Goal: Task Accomplishment & Management: Complete application form

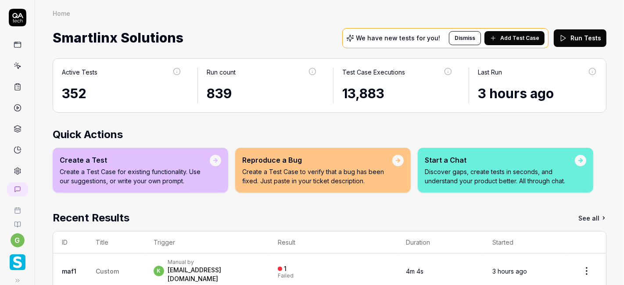
click at [15, 62] on icon at bounding box center [18, 66] width 8 height 8
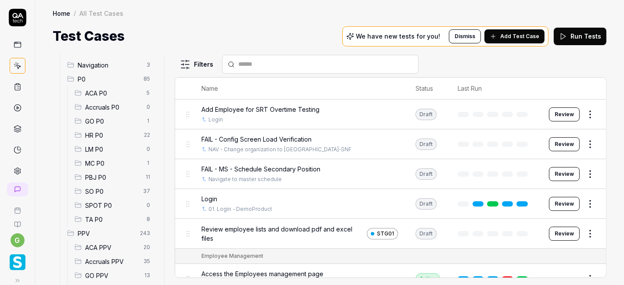
scroll to position [110, 0]
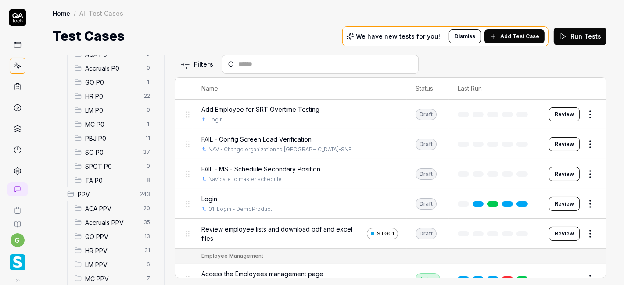
click at [109, 153] on span "SO P0" at bounding box center [111, 152] width 53 height 9
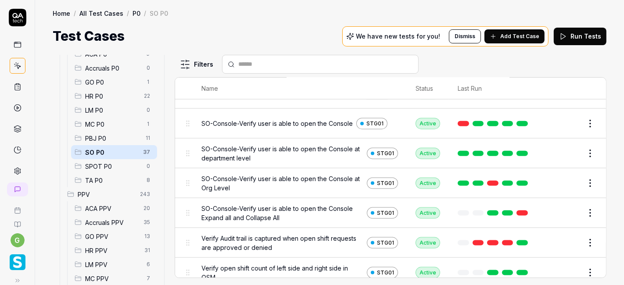
scroll to position [953, 0]
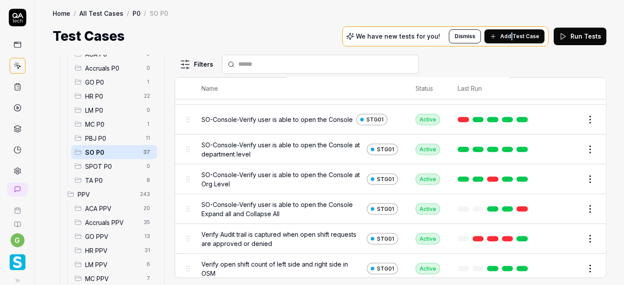
click at [512, 30] on div "We have new tests for you! Dismiss Add Test Case" at bounding box center [445, 36] width 206 height 20
click at [512, 30] on button "Add Test Case" at bounding box center [514, 36] width 60 height 14
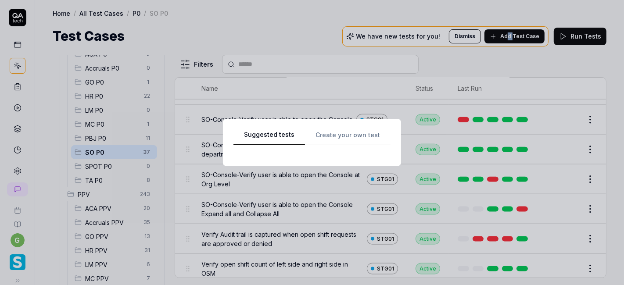
scroll to position [0, 0]
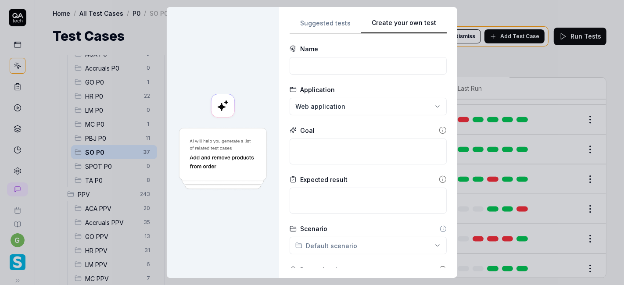
click at [426, 21] on button "Create your own test" at bounding box center [404, 26] width 86 height 16
paste input "SO- IDEAL SCHEDULE/OSM: Verify the open shift count in Ideal schedule and open …"
click at [355, 69] on input at bounding box center [367, 66] width 157 height 18
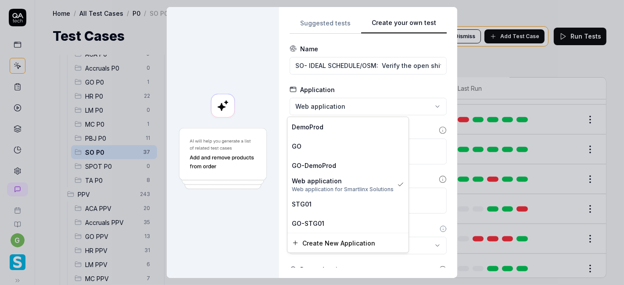
click at [328, 101] on div "**********" at bounding box center [312, 142] width 624 height 285
click at [311, 198] on div "STG01" at bounding box center [347, 203] width 121 height 19
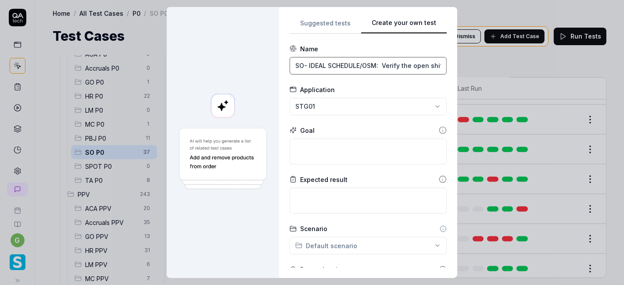
click at [378, 64] on input "SO- IDEAL SCHEDULE/OSM: Verify the open shift count in Ideal schedule and open …" at bounding box center [367, 66] width 157 height 18
type input "Verify the open shift count in Ideal schedule and open shift management screen …"
click at [359, 91] on div "Application" at bounding box center [367, 89] width 157 height 9
click at [363, 61] on input "Verify the open shift count in Ideal schedule and open shift management screen …" at bounding box center [367, 66] width 157 height 18
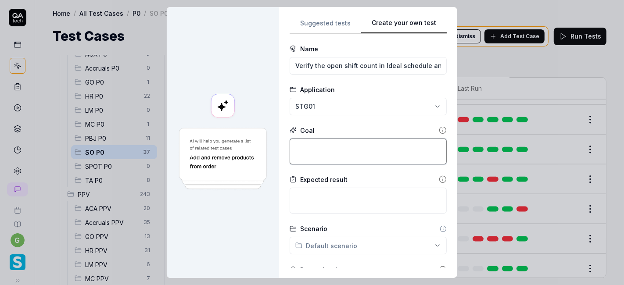
click at [311, 151] on textarea at bounding box center [367, 152] width 157 height 26
paste textarea "SO- IDEAL SCHEDULE/OSM: Verify the open shift count in Ideal schedule and open …"
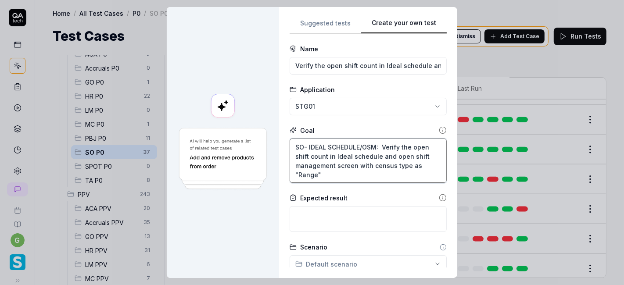
drag, startPoint x: 377, startPoint y: 146, endPoint x: 290, endPoint y: 146, distance: 86.8
click at [290, 146] on textarea "SO- IDEAL SCHEDULE/OSM: Verify the open shift count in Ideal schedule and open …" at bounding box center [367, 161] width 157 height 44
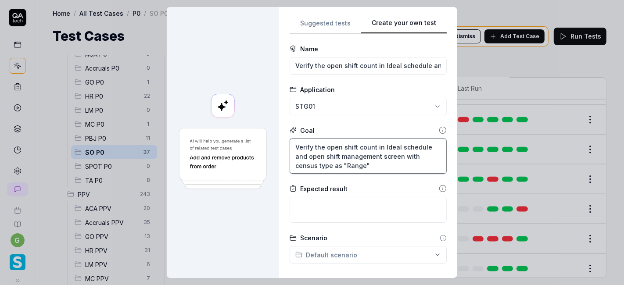
click at [318, 148] on textarea "Verify the open shift count in Ideal schedule and open shift management screen …" at bounding box center [367, 156] width 157 height 35
click at [372, 146] on textarea "Configured open shift count in Ideal schedule and open shift management screen …" at bounding box center [367, 156] width 157 height 35
click at [328, 146] on textarea "Configured open shift count should be same in Ideal schedule and open shift man…" at bounding box center [367, 156] width 157 height 35
paste textarea
click at [303, 164] on textarea "Open shift count should be same in Ideal schedule and open shift management scr…" at bounding box center [367, 156] width 157 height 35
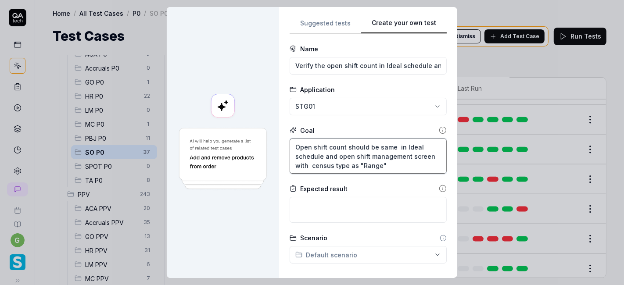
paste textarea "Configured"
click at [307, 164] on textarea "Open shift count should be same in Ideal schedule and open shift management scr…" at bounding box center [367, 156] width 157 height 35
click at [338, 163] on textarea "Open shift count should be same in Ideal schedule and open shift management scr…" at bounding box center [367, 156] width 157 height 35
click at [332, 159] on textarea "Open shift count should be same in Ideal schedule and open shift management scr…" at bounding box center [367, 156] width 157 height 35
type textarea "Open shift count should be same in Ideal schedule and open shift management scr…"
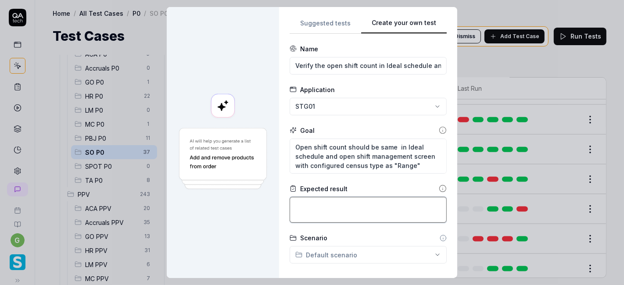
paste textarea "Open shift count should be same in Ideal schedule and open shift management scr…"
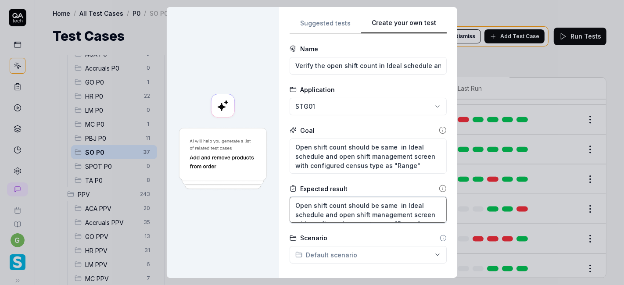
click at [321, 204] on textarea "Open shift count should be same in Ideal schedule and open shift management scr…" at bounding box center [367, 210] width 157 height 26
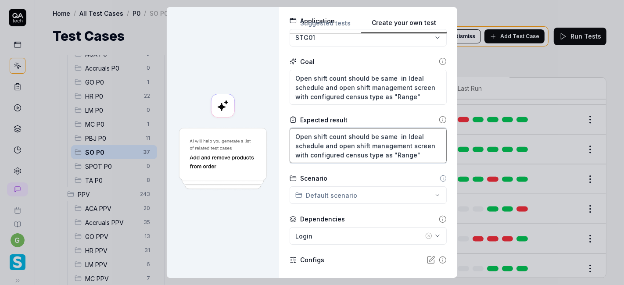
scroll to position [69, 0]
type textarea "Open shift count should be same in Ideal schedule and open shift management scr…"
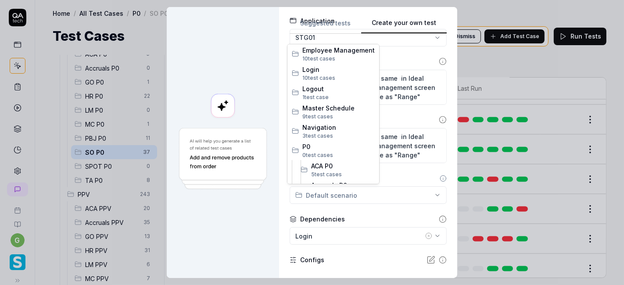
click at [328, 193] on div "**********" at bounding box center [312, 142] width 624 height 285
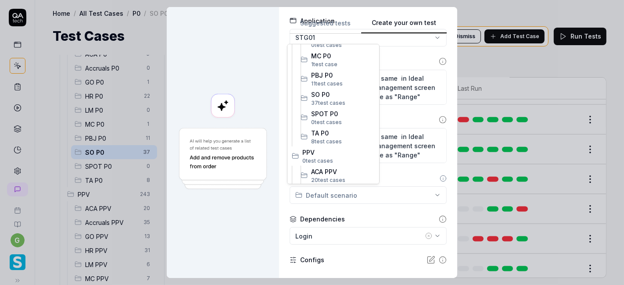
scroll to position [207, 0]
click at [335, 94] on span "SO P0" at bounding box center [343, 93] width 64 height 9
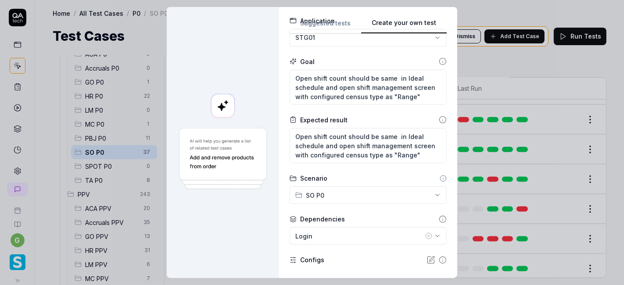
click at [425, 235] on icon "button" at bounding box center [428, 235] width 7 height 7
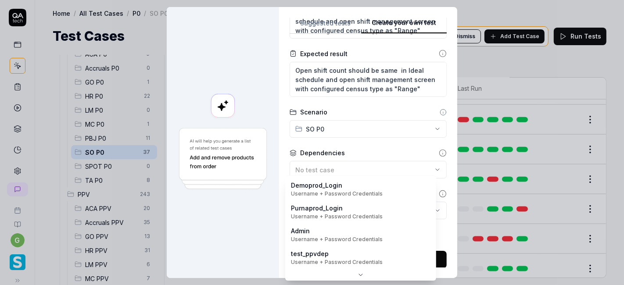
click at [339, 211] on body "g Home / All Test Cases / P0 / SO P0 Home / All Test Cases / P0 / SO P0 Test Ca…" at bounding box center [312, 142] width 624 height 285
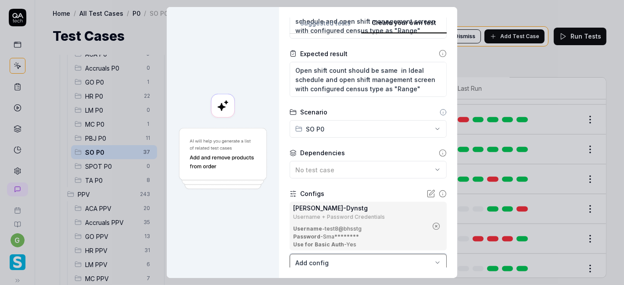
scroll to position [188, 0]
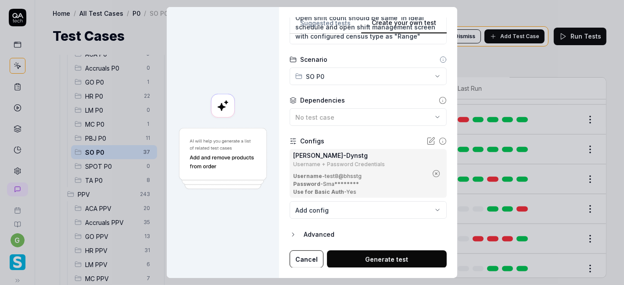
click at [352, 241] on button "Generate test" at bounding box center [387, 259] width 120 height 18
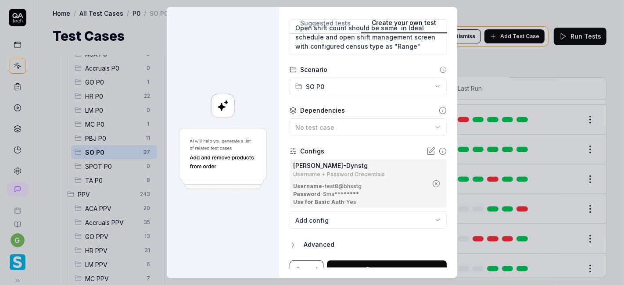
scroll to position [0, 182]
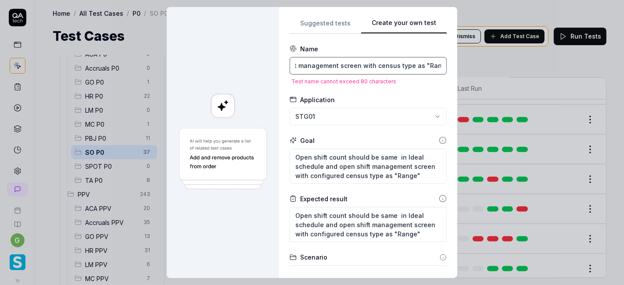
click at [365, 69] on input "Verify the open shift count in Ideal schedule and open shift management screen …" at bounding box center [367, 66] width 157 height 18
click at [338, 66] on input "Verify the open shift count in Ideal schedule and open shift management screen …" at bounding box center [367, 66] width 157 height 18
drag, startPoint x: 323, startPoint y: 66, endPoint x: 284, endPoint y: 69, distance: 39.2
click at [284, 69] on div "**********" at bounding box center [368, 142] width 178 height 271
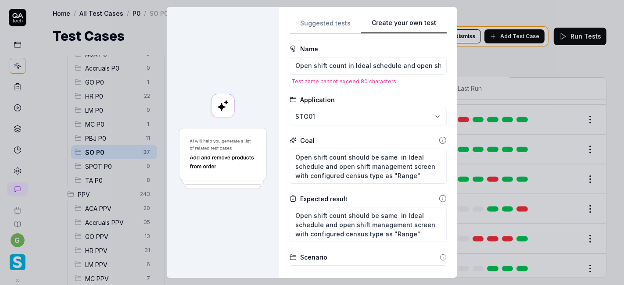
click at [324, 89] on form "**********" at bounding box center [367, 255] width 157 height 422
drag, startPoint x: 347, startPoint y: 64, endPoint x: 389, endPoint y: 66, distance: 42.6
click at [389, 66] on input "Open shift count in Ideal schedule and open shift management screen with census…" at bounding box center [367, 66] width 157 height 18
click at [374, 90] on form "**********" at bounding box center [367, 255] width 157 height 422
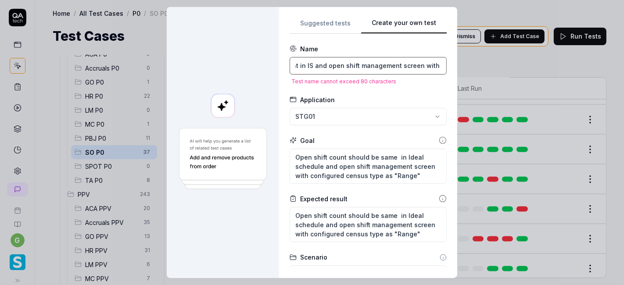
drag, startPoint x: 388, startPoint y: 64, endPoint x: 321, endPoint y: 68, distance: 67.6
click at [321, 68] on input "Open shift count in IS and open shift management screen with census type as "Ra…" at bounding box center [367, 66] width 157 height 18
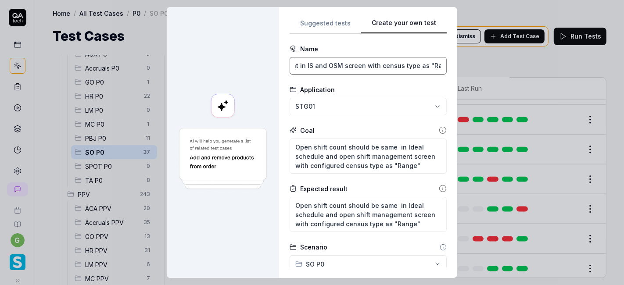
type input "Open shift count in IS and OSM screen with census type as "Range""
click at [353, 81] on form "**********" at bounding box center [367, 250] width 157 height 412
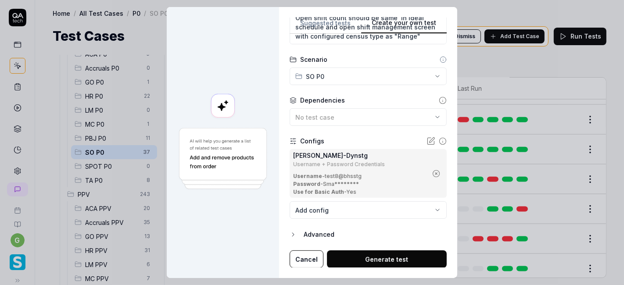
click at [350, 241] on button "Generate test" at bounding box center [387, 259] width 120 height 18
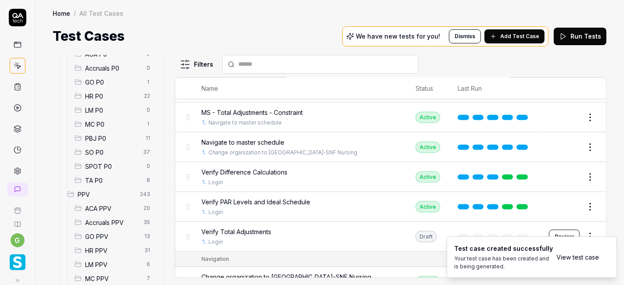
scroll to position [3534, 0]
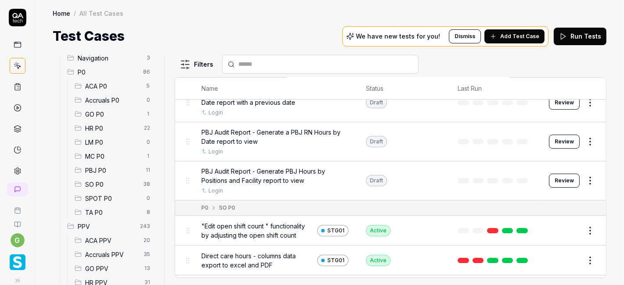
scroll to position [78, 0]
click at [100, 182] on span "SO P0" at bounding box center [111, 184] width 53 height 9
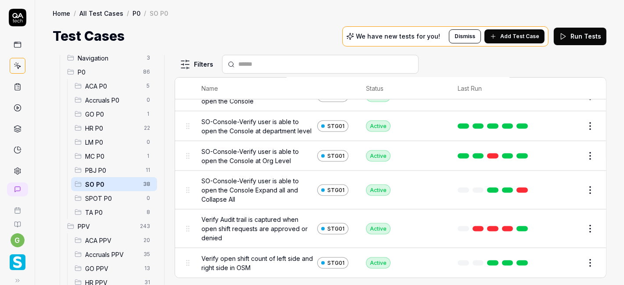
scroll to position [0, 0]
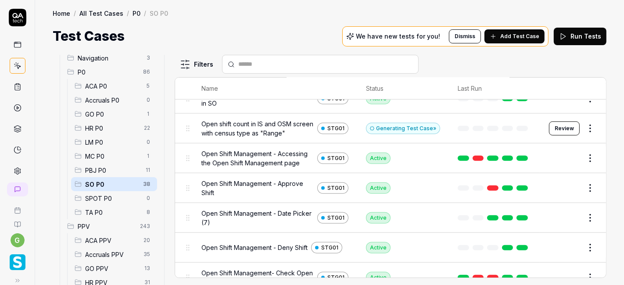
scroll to position [376, 0]
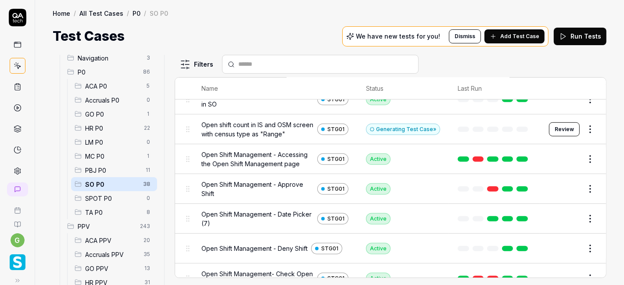
click at [502, 32] on button "Add Test Case" at bounding box center [514, 36] width 60 height 14
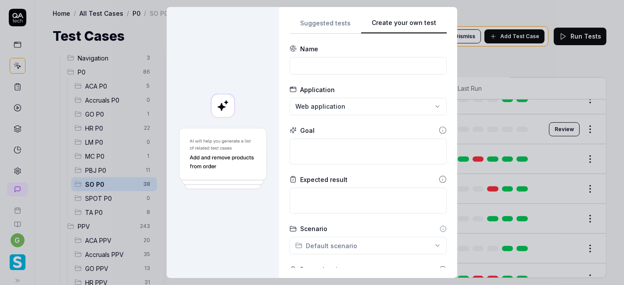
scroll to position [0, 0]
click at [338, 67] on input at bounding box center [367, 66] width 157 height 18
paste input "SO- IDEAL SCHEDULE/OSM :Verify the open shift count in Ideal schedule and open …"
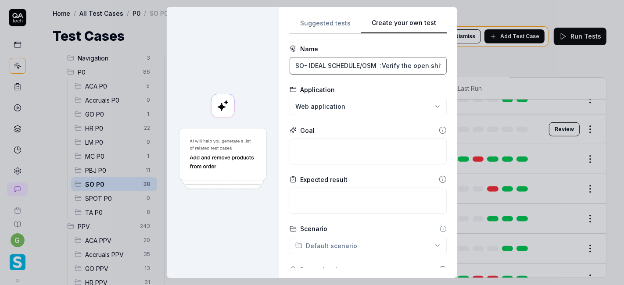
scroll to position [0, 265]
click at [331, 66] on input "SO- IDEAL SCHEDULE/OSM :Verify the open shift count in Ideal schedule and open …" at bounding box center [367, 66] width 157 height 18
click at [309, 63] on input "SO- IDEAL SCHEDULE/OSM :Verify the open shift count in Ideal schedule and open …" at bounding box center [367, 66] width 157 height 18
click at [411, 67] on input "SO- IDEAL SCHEDULE/OSM :Verify the open shift count in Ideal schedule and open …" at bounding box center [367, 66] width 157 height 18
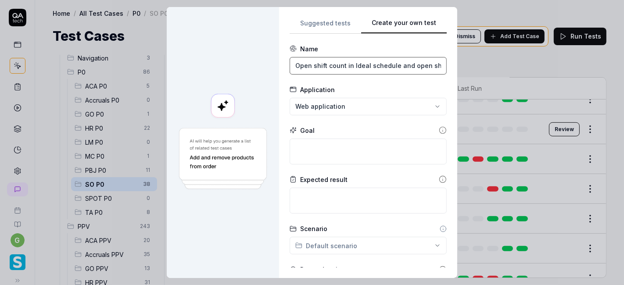
drag, startPoint x: 349, startPoint y: 64, endPoint x: 390, endPoint y: 67, distance: 41.3
click at [390, 67] on input "Open shift count in Ideal schedule and open shift management screen with census…" at bounding box center [367, 66] width 157 height 18
drag, startPoint x: 368, startPoint y: 64, endPoint x: 325, endPoint y: 72, distance: 44.0
click at [325, 72] on input "Open shift count in IS and open shift management screen with census type as "Fi…" at bounding box center [367, 66] width 157 height 18
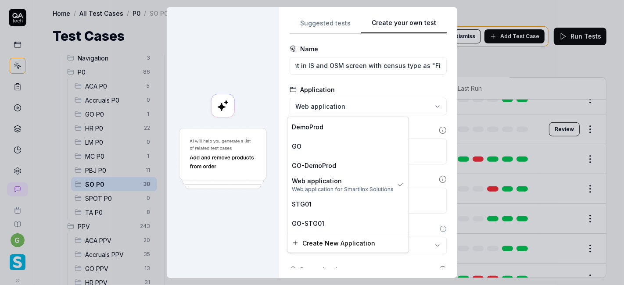
scroll to position [0, 0]
click at [327, 102] on div "**********" at bounding box center [312, 142] width 624 height 285
click at [302, 201] on span "STG01" at bounding box center [302, 203] width 20 height 9
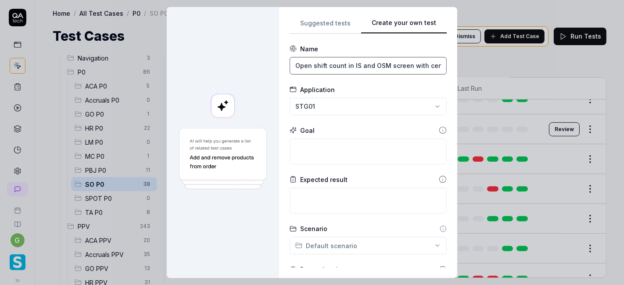
click at [318, 67] on input "Open shift count in IS and OSM screen with census type as "Fixed"" at bounding box center [367, 66] width 157 height 18
type input "Open shift count in IS and OSM screen with census type as "Fixed""
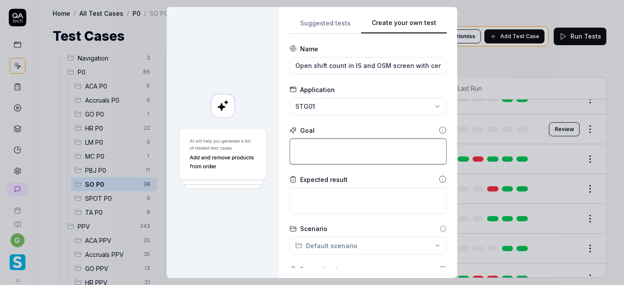
paste textarea "Open shift count in IS and OSM screen with census type as "Fixed""
click at [306, 145] on textarea "Open shift count in IS and OSM screen with census type as "Fixed"" at bounding box center [367, 152] width 157 height 26
click at [403, 146] on textarea "Open shift count in IS and OSM screen with census type as "Fixed"" at bounding box center [367, 152] width 157 height 26
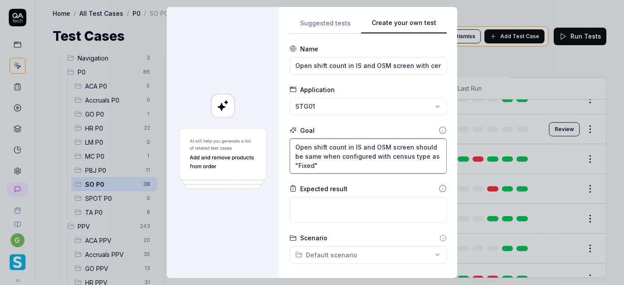
click at [315, 164] on textarea "Open shift count in IS and OSM screen should be same when configured with censu…" at bounding box center [367, 156] width 157 height 35
type textarea "Open shift count in IS and OSM screen should be same when configured with censu…"
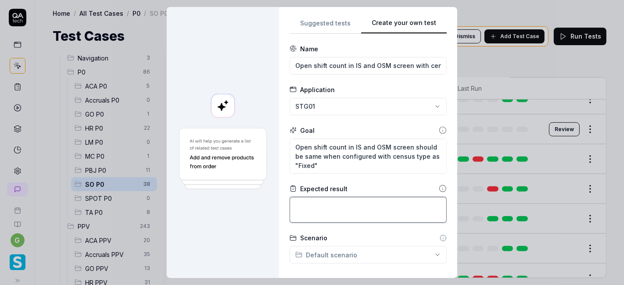
paste textarea "Open shift count in IS and OSM screen should be same when configured with censu…"
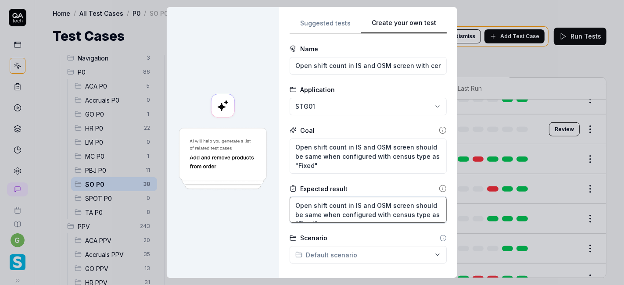
click at [308, 212] on textarea "Open shift count in IS and OSM screen should be same when configured with censu…" at bounding box center [367, 210] width 157 height 26
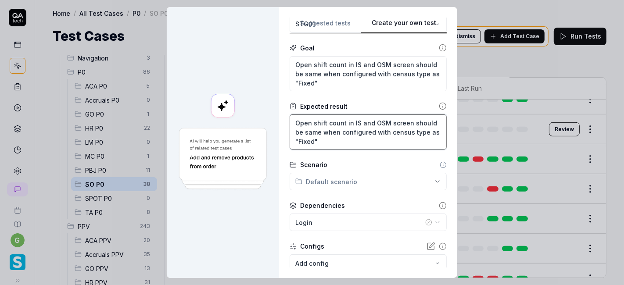
scroll to position [85, 0]
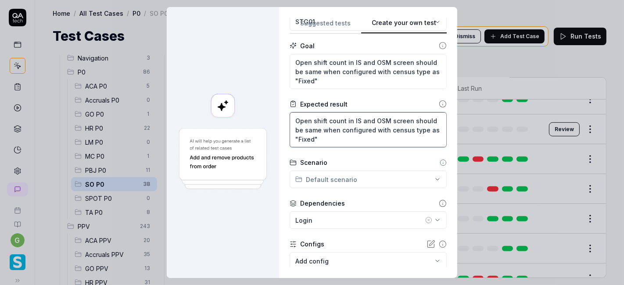
type textarea "Open shift count in IS and OSM screen should be same when configured with censu…"
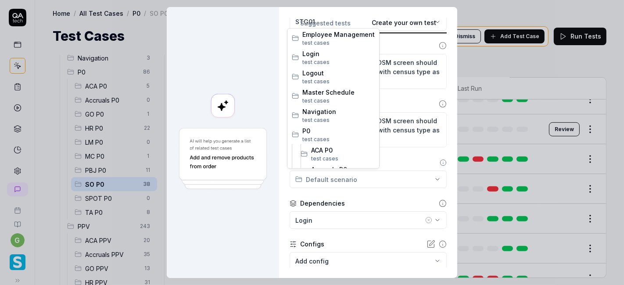
click at [354, 178] on div "**********" at bounding box center [312, 142] width 624 height 285
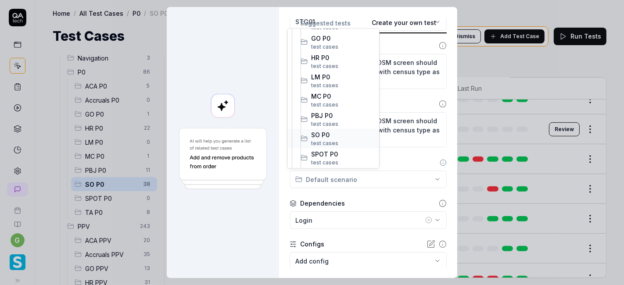
scroll to position [151, 0]
click at [341, 138] on span "SO P0" at bounding box center [343, 134] width 64 height 9
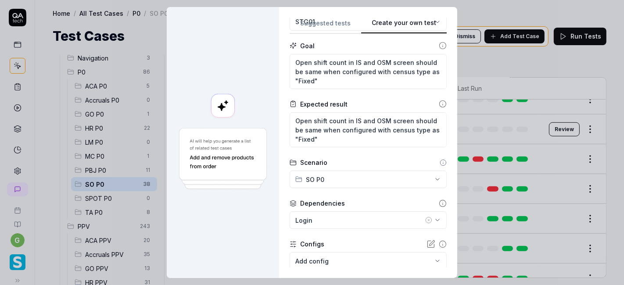
click at [425, 221] on icon "button" at bounding box center [428, 220] width 7 height 7
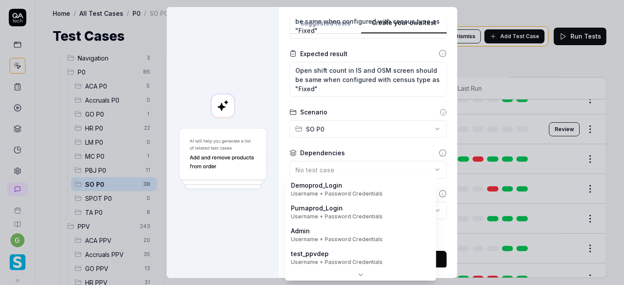
click at [399, 209] on body "g Home / All Test Cases / P0 / SO P0 Home / All Test Cases / P0 / SO P0 Test Ca…" at bounding box center [312, 142] width 624 height 285
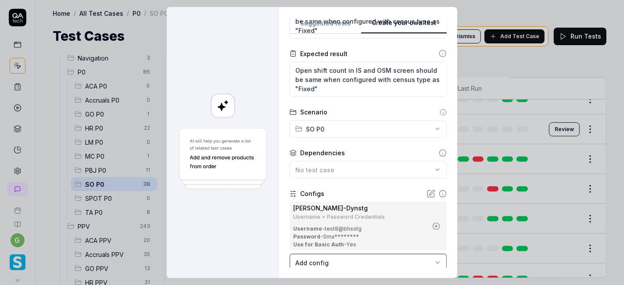
scroll to position [188, 0]
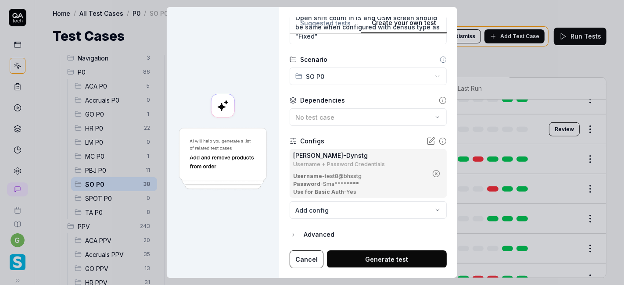
click at [371, 241] on button "Generate test" at bounding box center [387, 259] width 120 height 18
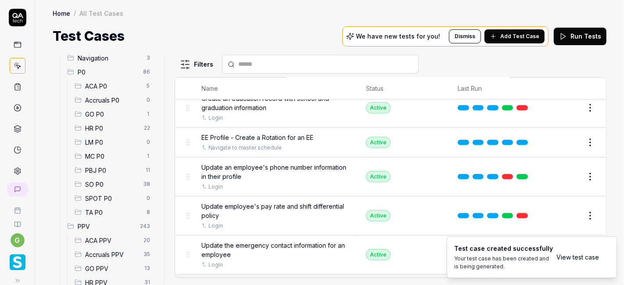
scroll to position [3074, 0]
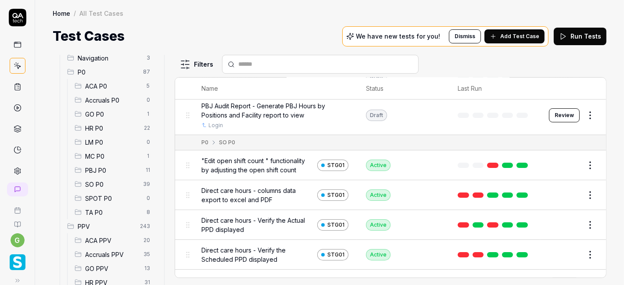
scroll to position [2741, 0]
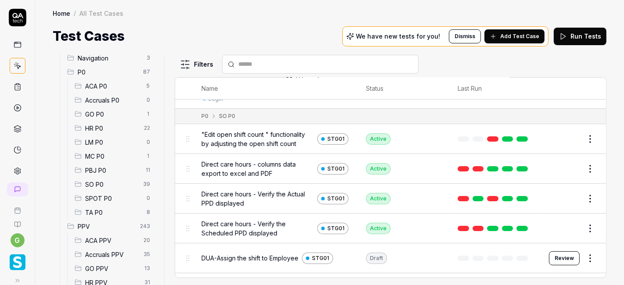
click at [109, 186] on span "SO P0" at bounding box center [111, 184] width 53 height 9
click at [96, 182] on span "SO P0" at bounding box center [111, 184] width 53 height 9
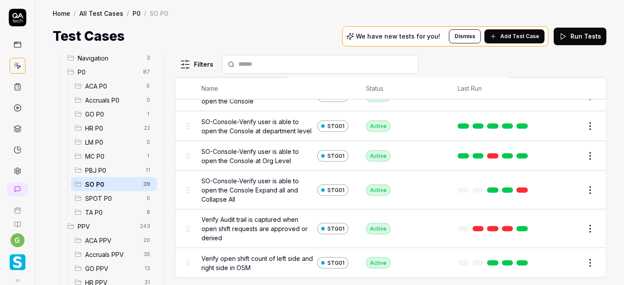
scroll to position [4, 0]
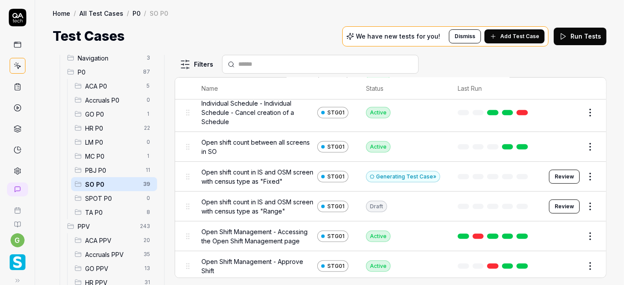
scroll to position [328, 0]
click at [403, 175] on div "Generating Test Case »" at bounding box center [403, 176] width 74 height 11
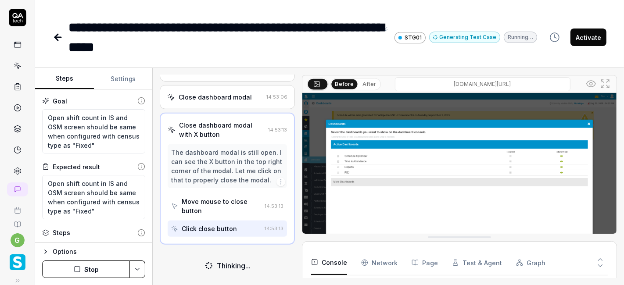
scroll to position [463, 0]
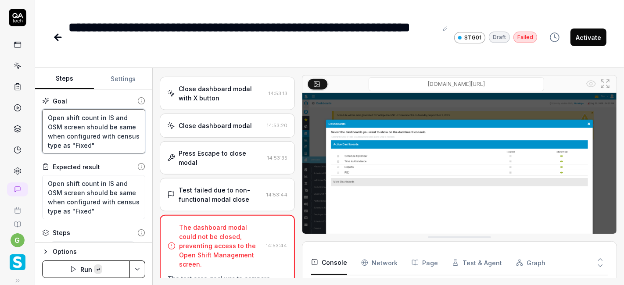
click at [87, 132] on textarea "Open shift count in IS and OSM screen should be same when configured with censu…" at bounding box center [93, 131] width 103 height 44
paste textarea "should be same in Ideal schedule and open shift management screen with configur…"
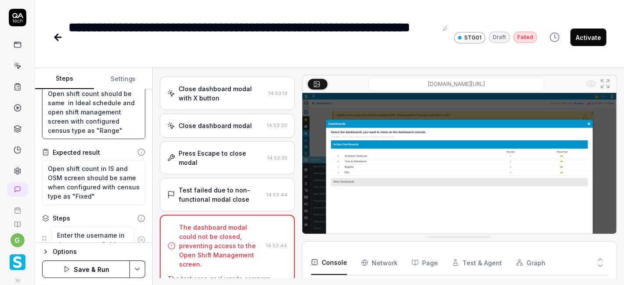
scroll to position [9, 0]
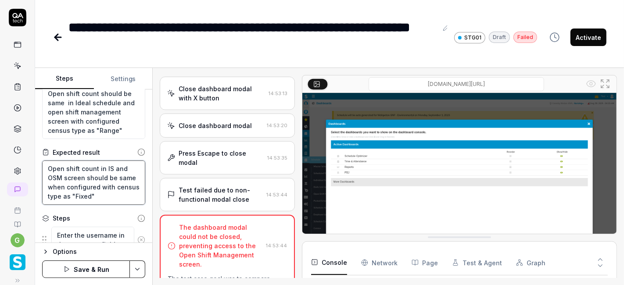
click at [59, 194] on textarea "Open shift count in IS and OSM screen should be same when configured with censu…" at bounding box center [93, 182] width 103 height 44
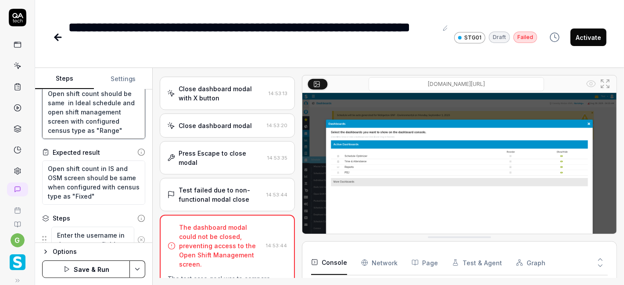
click at [70, 131] on textarea "Open shift count should be same in Ideal schedule and open shift management scr…" at bounding box center [93, 112] width 103 height 53
paste textarea "Fixed"
click at [82, 124] on textarea "Open shift count should be same in Ideal schedule and open shift management scr…" at bounding box center [93, 112] width 103 height 53
type textarea "Open shift count should be same in Ideal schedule and open shift management scr…"
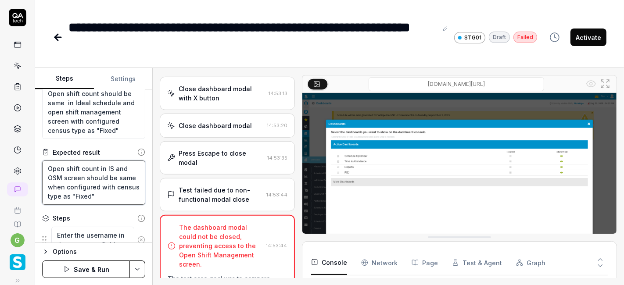
click at [72, 176] on textarea "Open shift count in IS and OSM screen should be same when configured with censu…" at bounding box center [93, 182] width 103 height 44
paste textarea "Open shift count should be same in Ideal schedule and open shift management scr…"
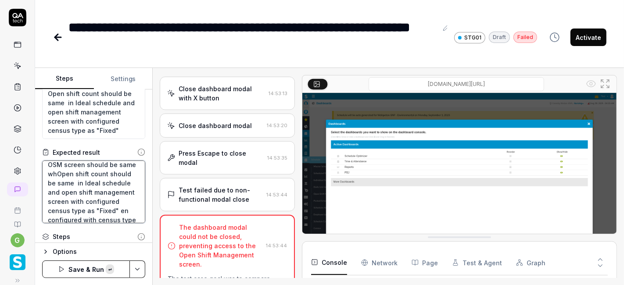
paste textarea "should be same in Ideal schedule and open shift management screen with configur…"
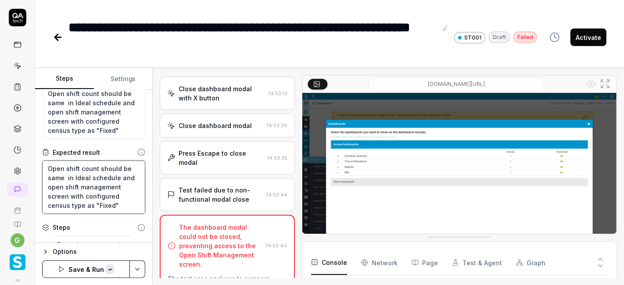
scroll to position [0, 0]
type textarea "Open shift count should be same in Ideal schedule and open shift management scr…"
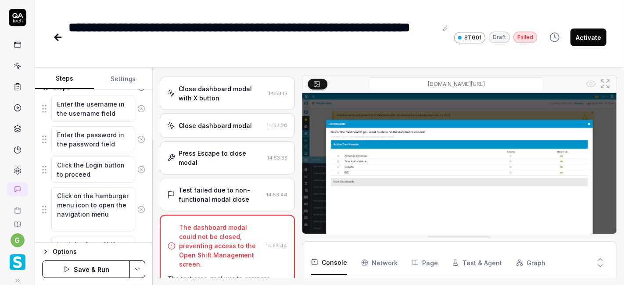
scroll to position [164, 0]
click at [98, 136] on textarea "Enter the password in the password field" at bounding box center [92, 139] width 83 height 26
click at [86, 168] on textarea "Click the Login button to proceed" at bounding box center [92, 169] width 83 height 26
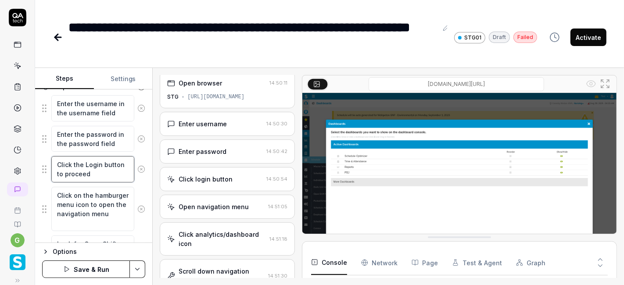
scroll to position [0, 0]
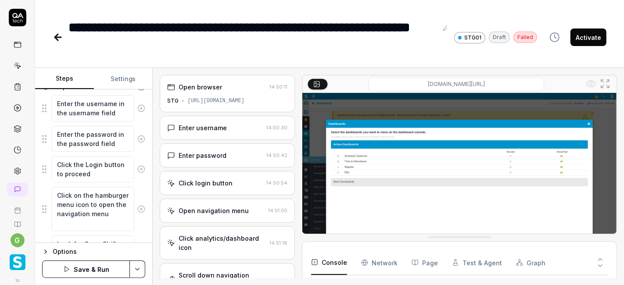
click at [200, 153] on div "Enter password" at bounding box center [202, 155] width 48 height 9
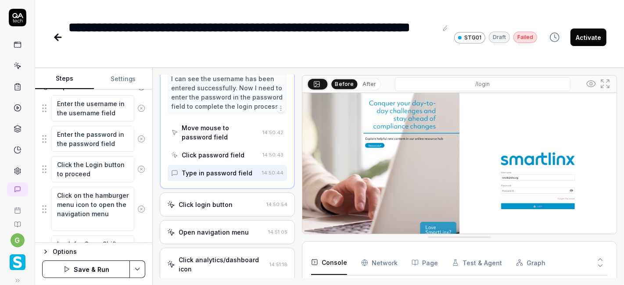
scroll to position [95, 0]
click at [206, 228] on div "Open navigation menu" at bounding box center [213, 232] width 70 height 9
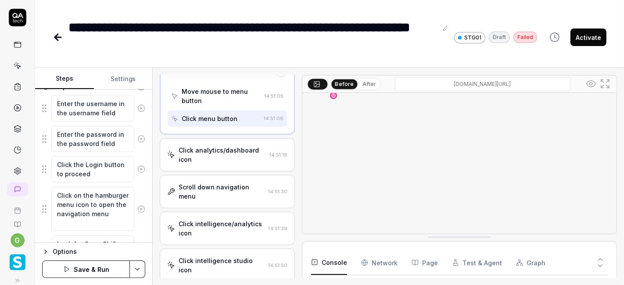
scroll to position [261, 0]
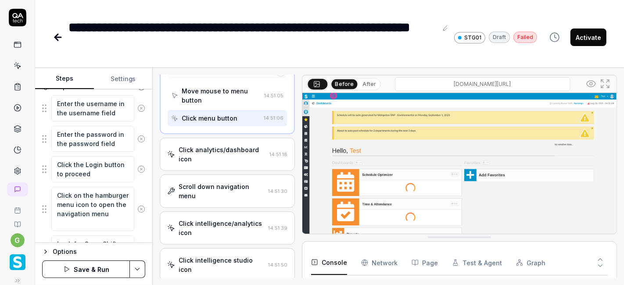
click at [230, 164] on div "Click analytics/dashboard icon" at bounding box center [221, 154] width 87 height 18
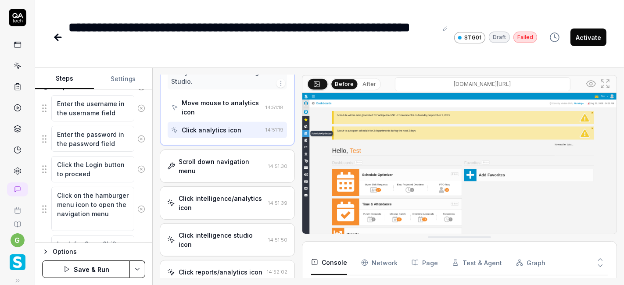
scroll to position [332, 0]
click at [228, 160] on div "Scroll down navigation menu" at bounding box center [221, 166] width 86 height 18
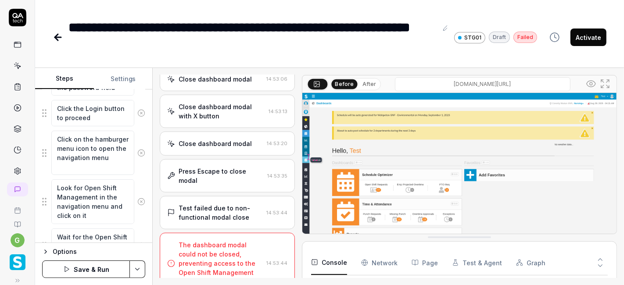
scroll to position [227, 0]
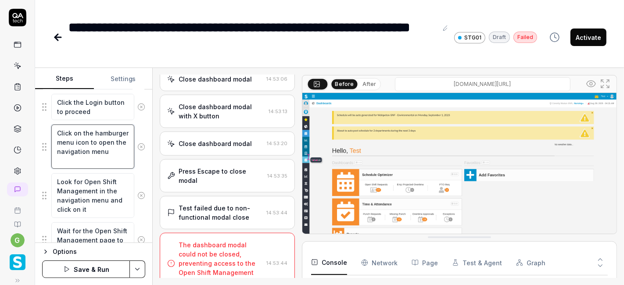
click at [96, 154] on textarea "Click on the hamburger menu icon to open the navigation menu" at bounding box center [92, 147] width 83 height 44
drag, startPoint x: 64, startPoint y: 150, endPoint x: 89, endPoint y: 151, distance: 25.5
click at [89, 151] on textarea "Click on the hamburger menu icon to open the navigation menu" at bounding box center [92, 147] width 83 height 44
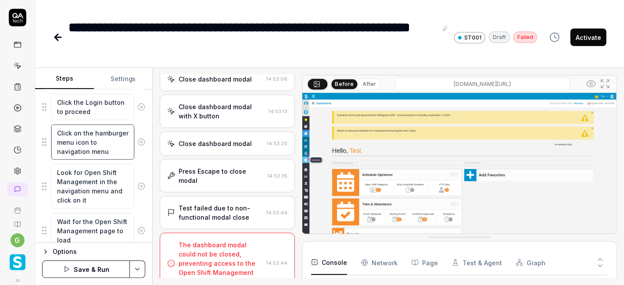
drag, startPoint x: 96, startPoint y: 153, endPoint x: 118, endPoint y: 153, distance: 22.4
click at [118, 153] on textarea "Click on the hamburger menu icon to navigation menu" at bounding box center [92, 142] width 83 height 35
paste textarea "Configuration"
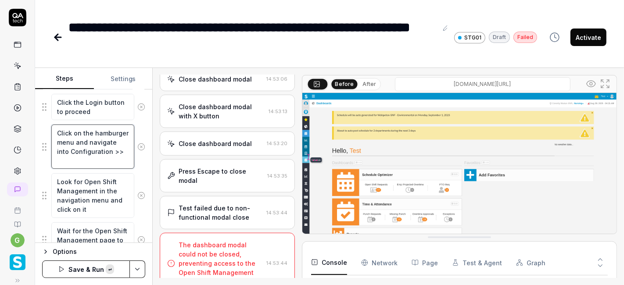
paste textarea "Schedule"
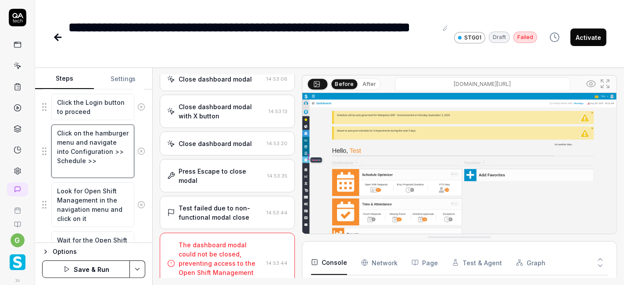
paste textarea "Ideal Schedule"
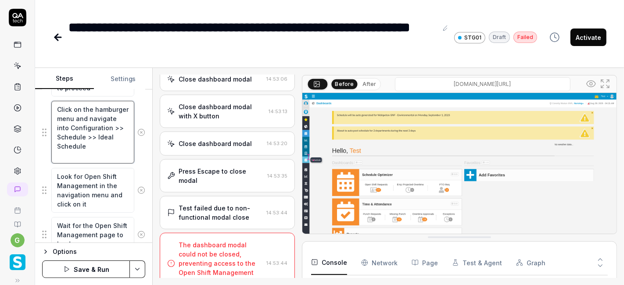
scroll to position [251, 0]
type textarea "Click on the hamburger menu and navigate into Configuration >> Schedule >> Idea…"
click at [99, 182] on textarea "Look for Open Shift Management in the navigation menu and click on it" at bounding box center [92, 190] width 83 height 44
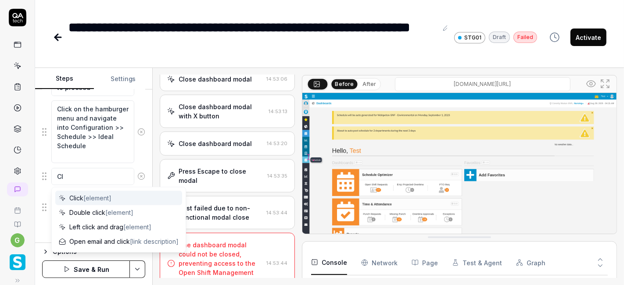
click at [78, 203] on div "Click [element]" at bounding box center [118, 198] width 127 height 14
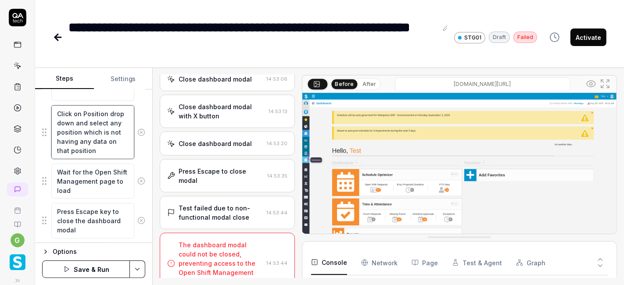
scroll to position [314, 0]
type textarea "Click on Position drop down and select any position which is not having any dat…"
click at [100, 182] on textarea "Wait for the Open Shift Management page to load" at bounding box center [92, 179] width 83 height 35
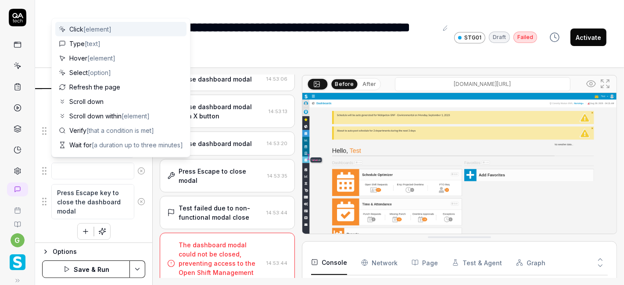
click at [139, 29] on div "Click [element]" at bounding box center [120, 29] width 131 height 14
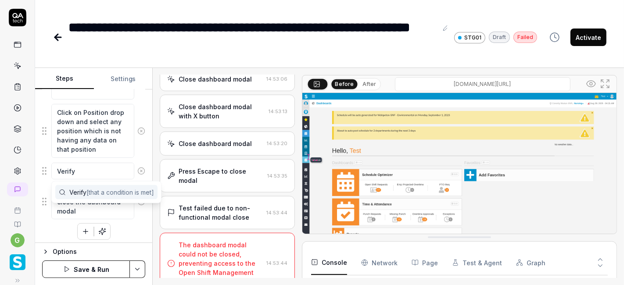
click at [89, 193] on span "[that a condition is met]" at bounding box center [120, 192] width 68 height 7
paste textarea "Census"
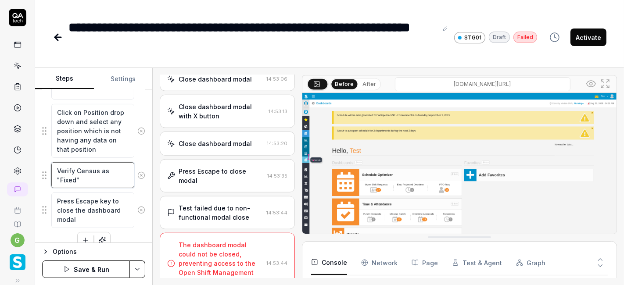
click at [97, 171] on textarea "Verify Census as "Fixed"" at bounding box center [92, 175] width 83 height 26
click at [114, 177] on textarea "Verify Census selected as "Fixed"" at bounding box center [92, 175] width 83 height 26
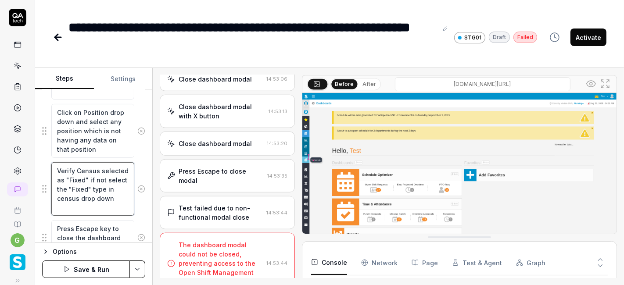
scroll to position [352, 0]
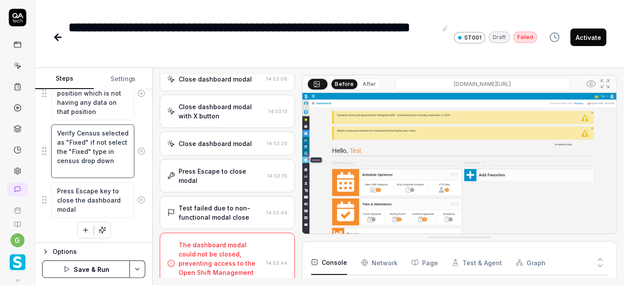
type textarea "Verify Census selected as "Fixed" if not select the "Fixed" type in census drop…"
click at [104, 193] on textarea "Press Escape key to close the dashboard modal" at bounding box center [92, 199] width 83 height 35
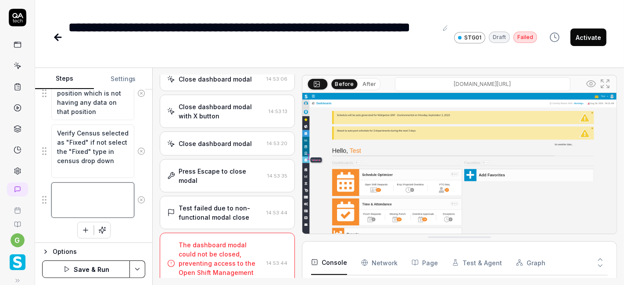
scroll to position [335, 0]
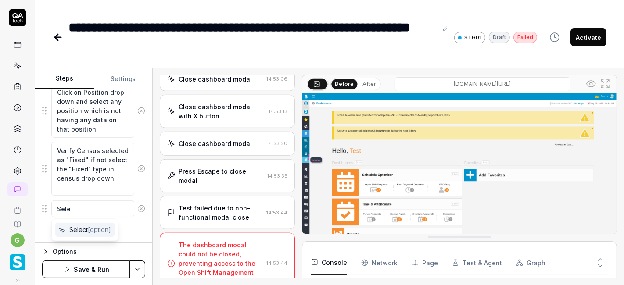
click at [82, 234] on div "Select [option]" at bounding box center [84, 230] width 59 height 14
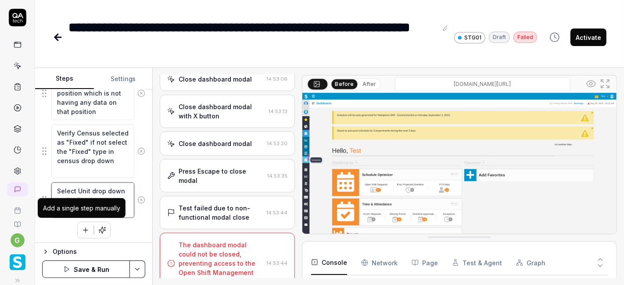
type textarea "Select Unit drop down and select any one unit"
click at [84, 226] on icon "button" at bounding box center [86, 230] width 8 height 8
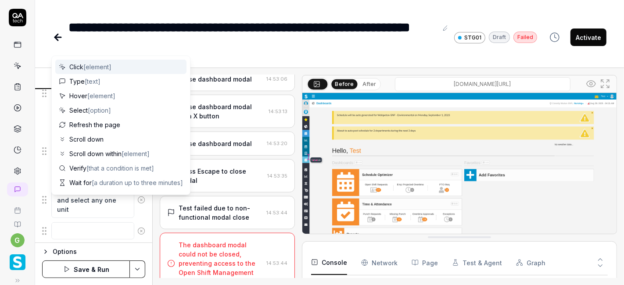
scroll to position [374, 0]
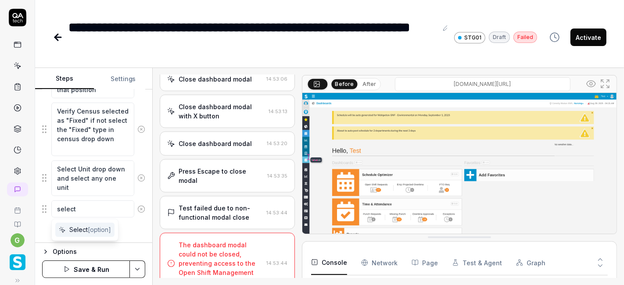
click at [82, 226] on span "Select [option]" at bounding box center [90, 229] width 42 height 9
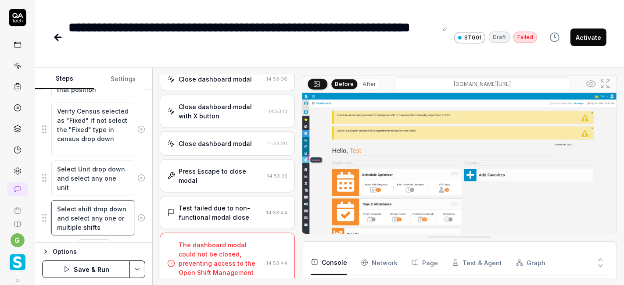
scroll to position [392, 0]
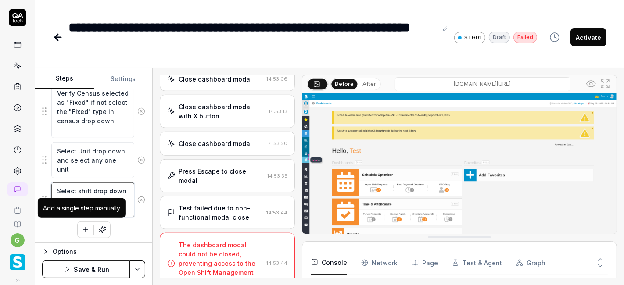
type textarea "Select shift drop down and select any one or multiple shifts"
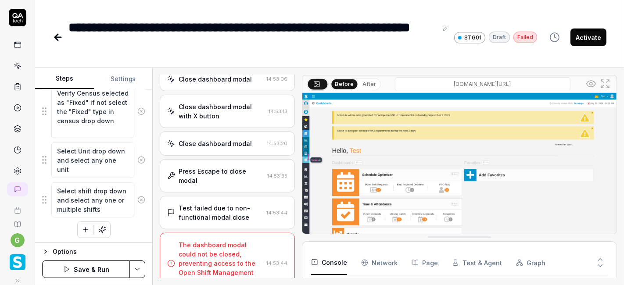
click at [83, 228] on icon "button" at bounding box center [86, 230] width 8 height 8
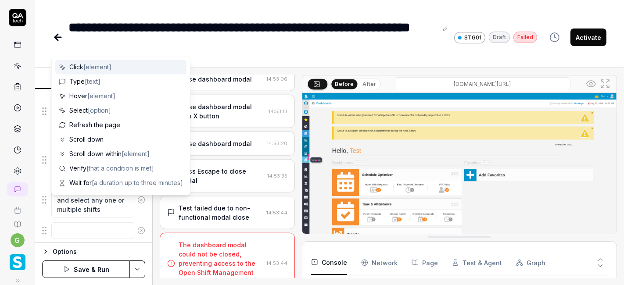
scroll to position [413, 0]
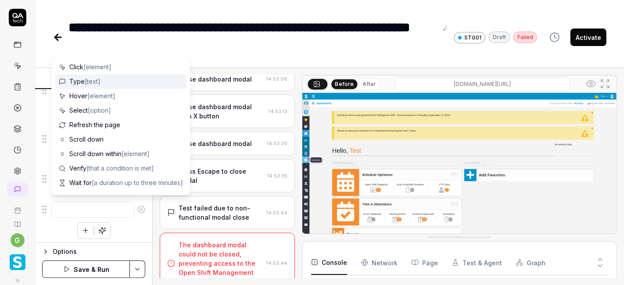
click at [118, 79] on div "Type [text]" at bounding box center [120, 81] width 131 height 14
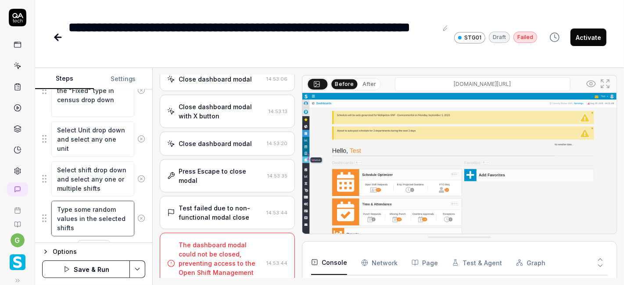
scroll to position [431, 0]
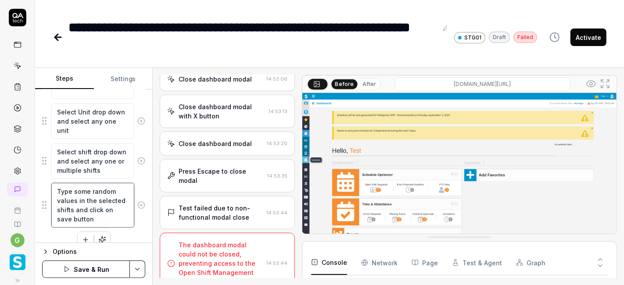
click at [84, 208] on textarea "Type some random values in the selected shifts and click on save button" at bounding box center [92, 205] width 83 height 44
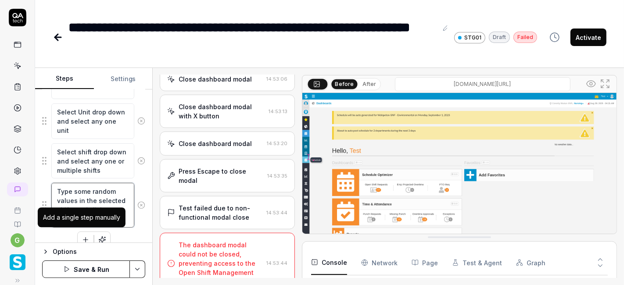
type textarea "Type some random values in the selected shifts and click on save button"
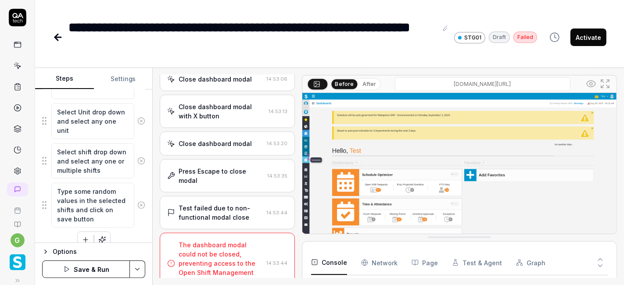
click at [82, 236] on icon "button" at bounding box center [86, 240] width 8 height 8
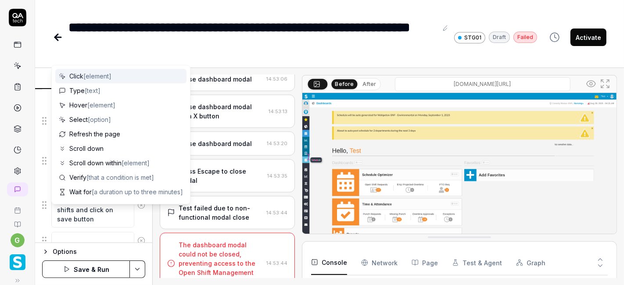
scroll to position [453, 0]
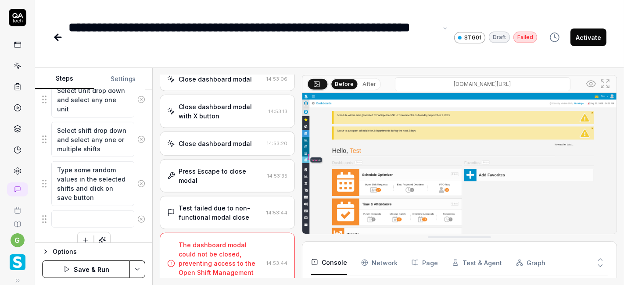
click at [230, 45] on div "**********" at bounding box center [252, 37] width 369 height 39
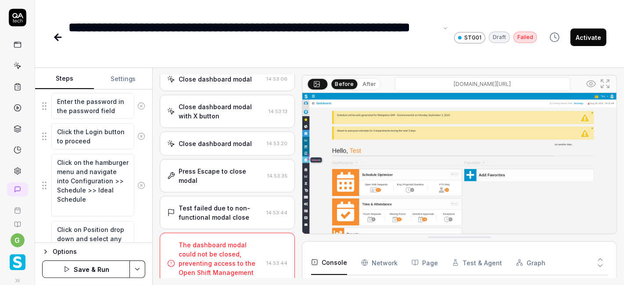
scroll to position [197, 0]
drag, startPoint x: 57, startPoint y: 160, endPoint x: 90, endPoint y: 206, distance: 57.2
click at [90, 206] on textarea "Click on the hamburger menu and navigate into Configuration >> Schedule >> Idea…" at bounding box center [92, 185] width 83 height 63
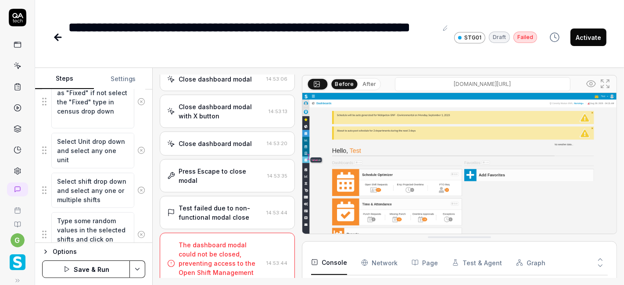
scroll to position [462, 0]
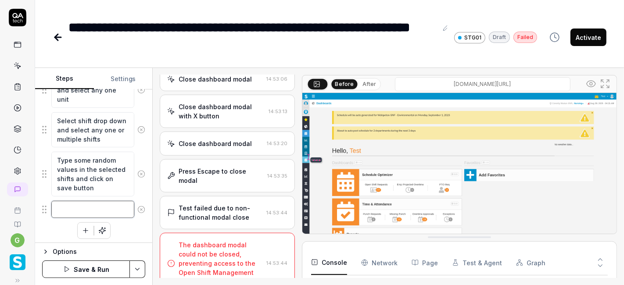
click at [88, 206] on textarea at bounding box center [92, 209] width 83 height 17
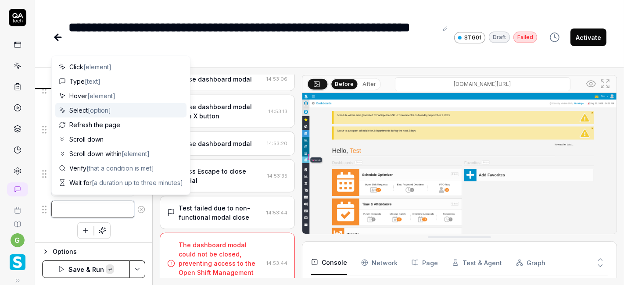
paste textarea "Click on the hamburger menu and navigate into Configuration >> Schedule >> Idea…"
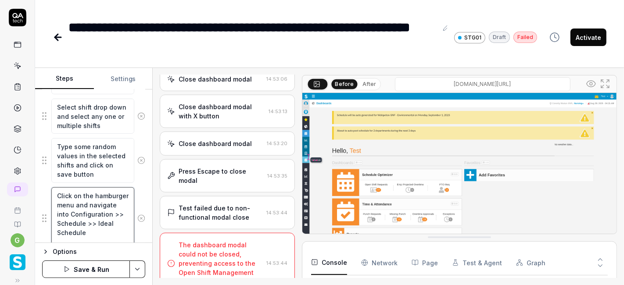
scroll to position [507, 0]
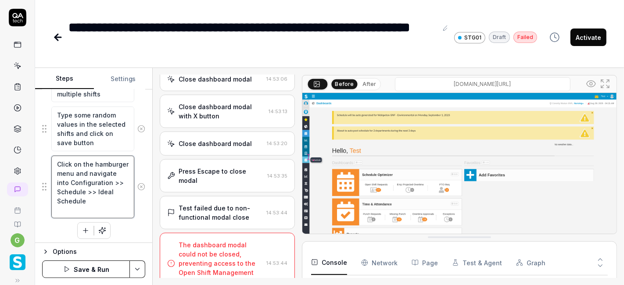
click at [63, 189] on textarea "Click on the hamburger menu and navigate into Configuration >> Schedule >> Idea…" at bounding box center [92, 187] width 83 height 63
drag, startPoint x: 104, startPoint y: 195, endPoint x: 103, endPoint y: 204, distance: 8.8
click at [103, 204] on textarea "Click on the hamburger menu and navigate into Schedule Optimizer >> Schedule >>…" at bounding box center [92, 187] width 83 height 63
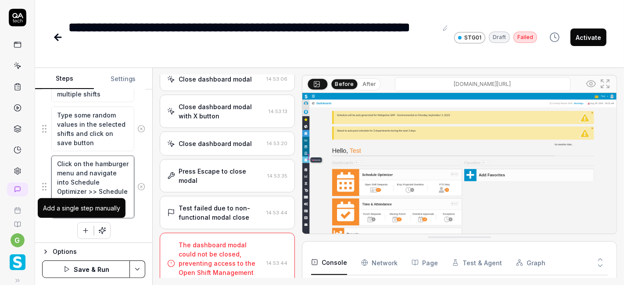
type textarea "Click on the hamburger menu and navigate into Schedule Optimizer >> Schedule >>…"
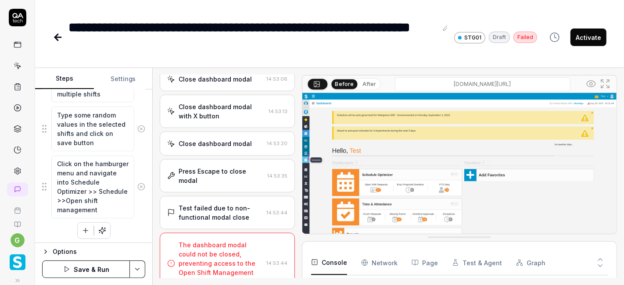
click at [82, 232] on button "button" at bounding box center [86, 231] width 16 height 16
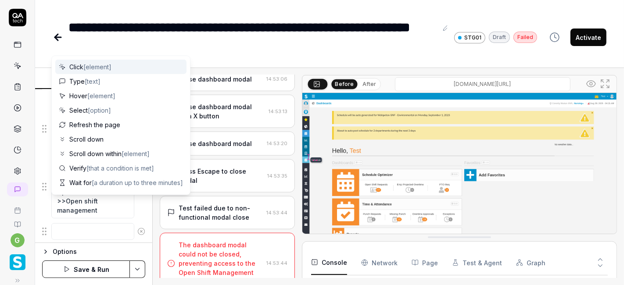
scroll to position [529, 0]
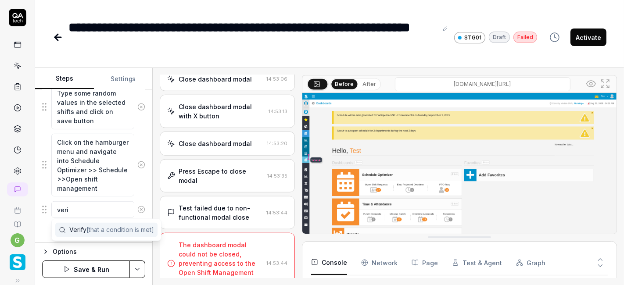
click at [90, 226] on span "[that a condition is met]" at bounding box center [120, 229] width 68 height 7
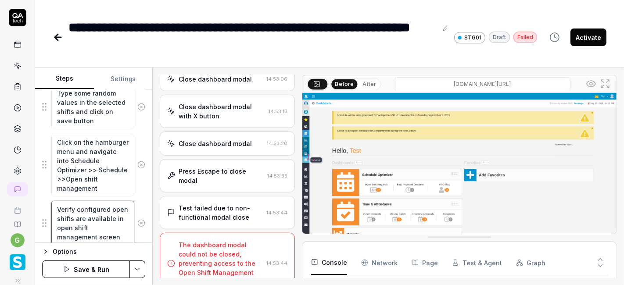
scroll to position [556, 0]
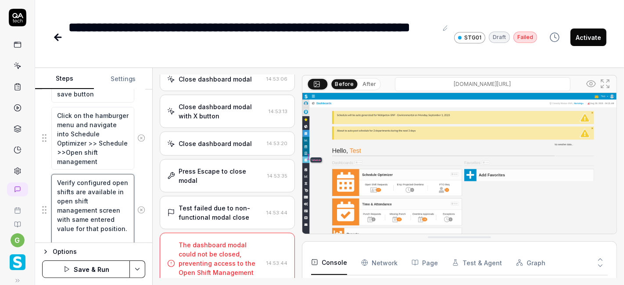
type textarea "Verify configured open shifts are available in open shift management screen wit…"
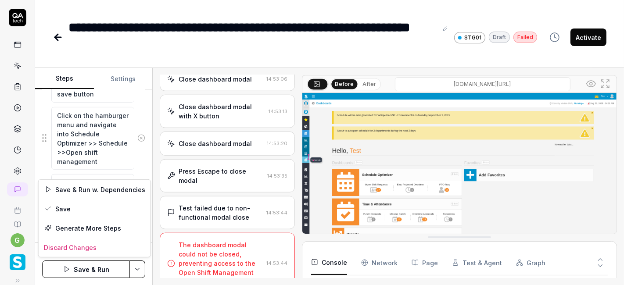
click at [139, 241] on html "**********" at bounding box center [312, 142] width 624 height 285
click at [99, 207] on div "Save" at bounding box center [95, 208] width 112 height 19
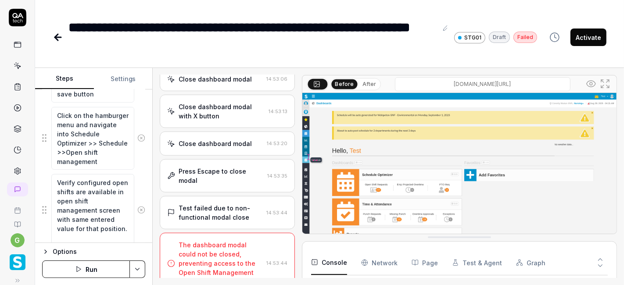
click at [85, 241] on button "Run" at bounding box center [86, 269] width 88 height 18
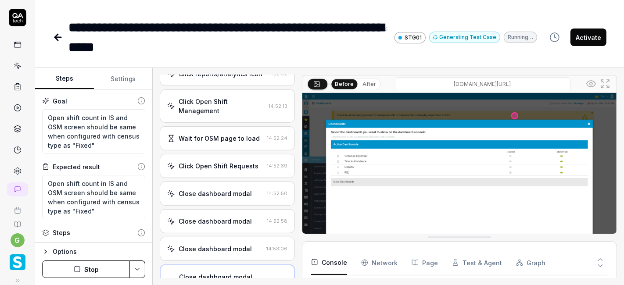
scroll to position [443, 0]
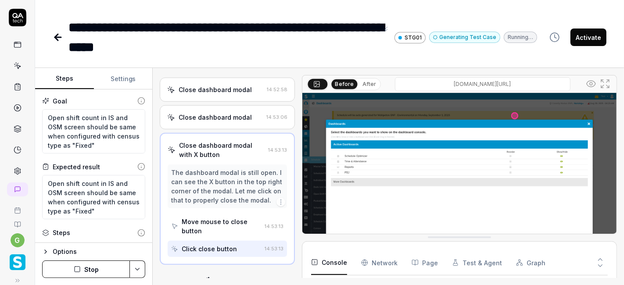
click at [59, 38] on icon at bounding box center [58, 37] width 11 height 11
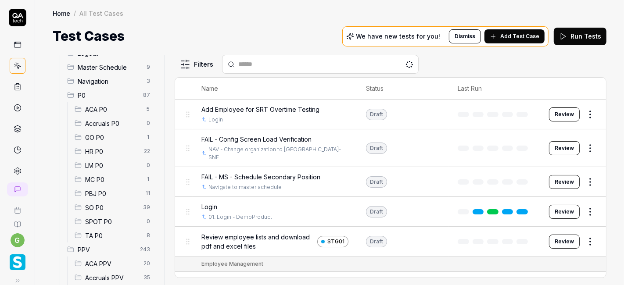
scroll to position [64, 0]
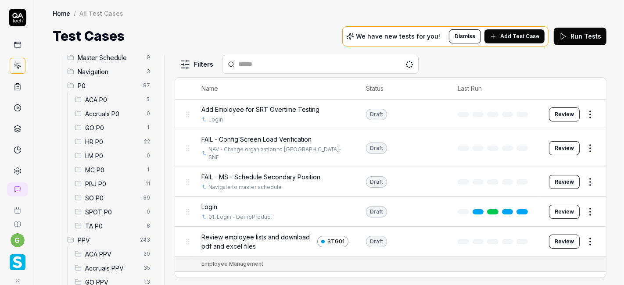
click at [103, 194] on span "SO P0" at bounding box center [111, 197] width 53 height 9
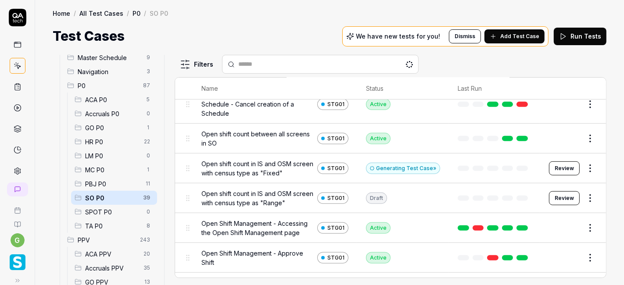
scroll to position [337, 0]
click at [456, 191] on td at bounding box center [494, 198] width 91 height 30
click at [561, 197] on button "Review" at bounding box center [564, 198] width 31 height 14
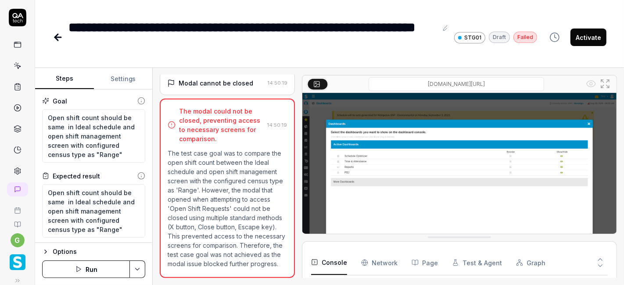
scroll to position [110, 0]
click at [81, 132] on textarea "Open shift count should be same in Ideal schedule and open shift management scr…" at bounding box center [93, 135] width 103 height 53
type textarea "*"
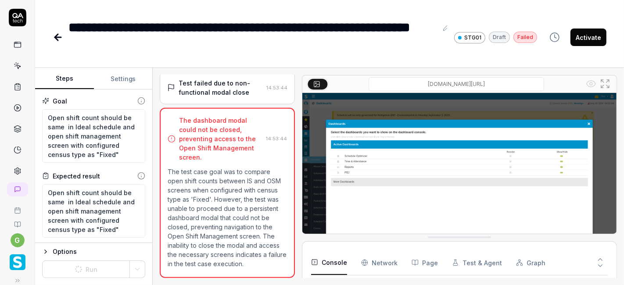
scroll to position [110, 0]
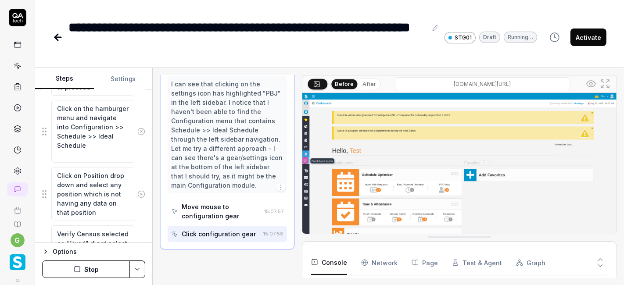
scroll to position [3179, 0]
click at [82, 273] on button "Stop" at bounding box center [86, 269] width 88 height 18
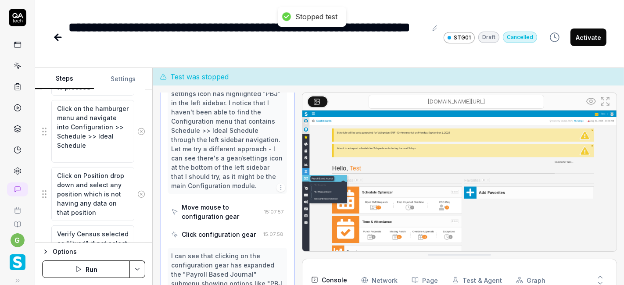
scroll to position [3225, 0]
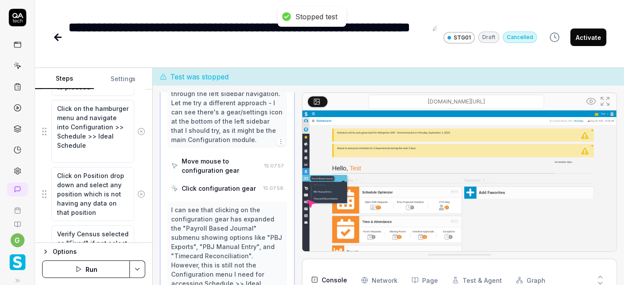
click at [90, 266] on button "Run" at bounding box center [86, 269] width 88 height 18
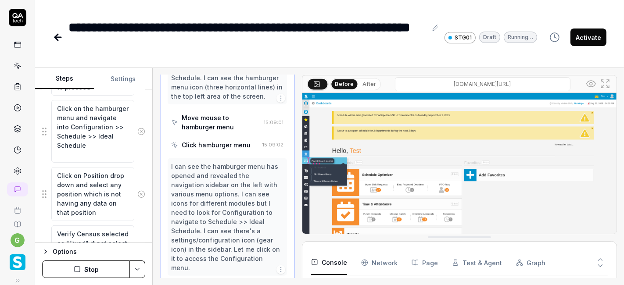
scroll to position [271, 0]
click at [205, 150] on div "Click hamburger menu" at bounding box center [216, 145] width 69 height 9
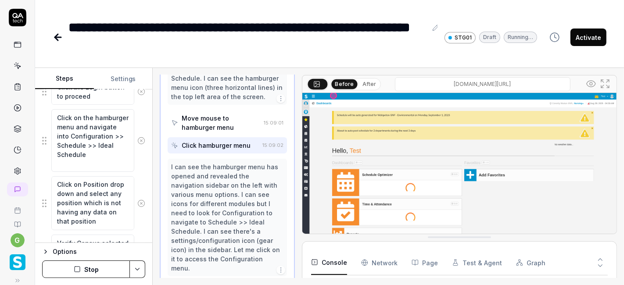
scroll to position [0, 0]
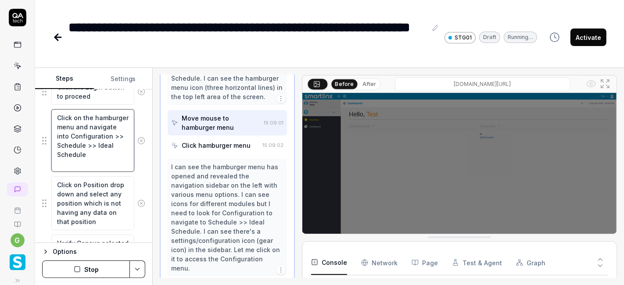
click at [107, 126] on textarea "Click on the hamburger menu and navigate into Configuration >> Schedule >> Idea…" at bounding box center [92, 140] width 83 height 63
type textarea "*"
type textarea "Click on the hamburger menu and navigate into Configuration >> Schedule >> Idea…"
type textarea "*"
type textarea "Click on the hamburger menu i and navigate into Configuration >> Schedule >> Id…"
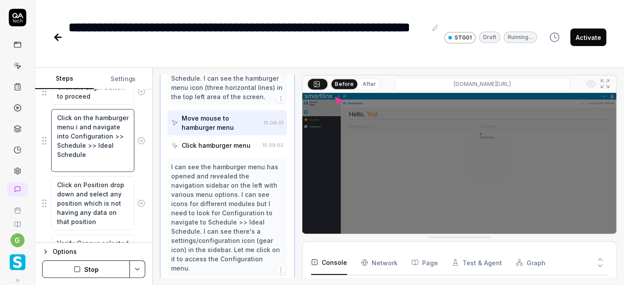
type textarea "*"
type textarea "Click on the hamburger menu ic and navigate into Configuration >> Schedule >> I…"
type textarea "*"
type textarea "Click on the hamburger menu ico and navigate into Configuration >> Schedule >> …"
type textarea "*"
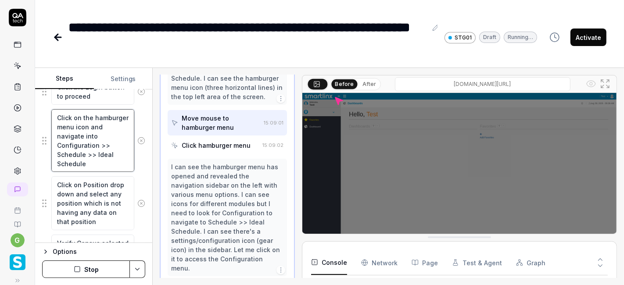
type textarea "Click on the hamburger menu icon and navigate into Configuration >> Schedule >>…"
click at [100, 264] on button "Stop" at bounding box center [86, 269] width 88 height 18
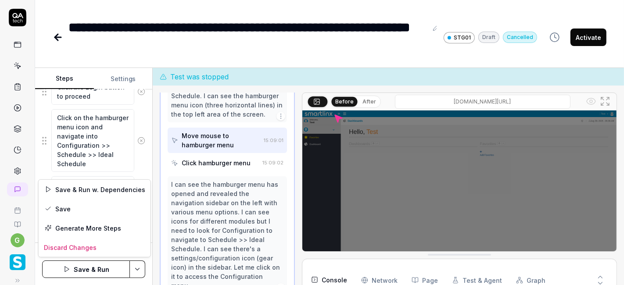
click at [132, 267] on html "**********" at bounding box center [312, 142] width 624 height 285
click at [89, 210] on div "Save" at bounding box center [95, 208] width 112 height 19
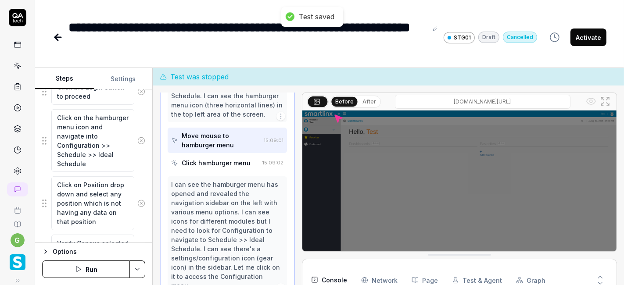
type textarea "*"
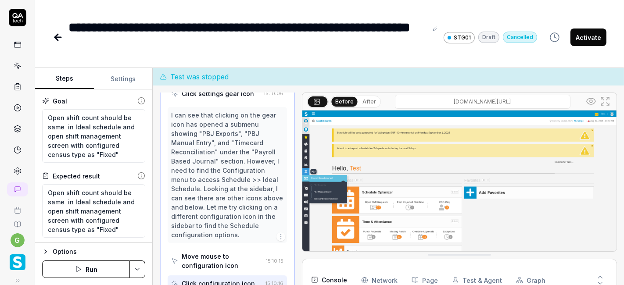
scroll to position [1398, 0]
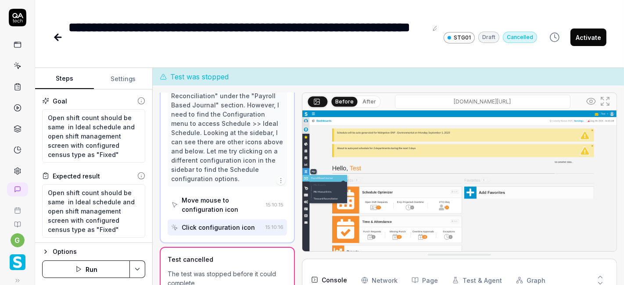
click at [95, 268] on button "Run" at bounding box center [86, 269] width 88 height 18
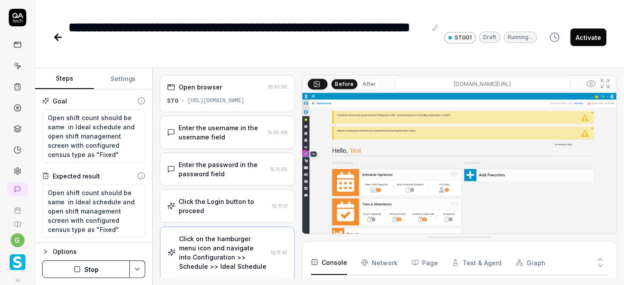
scroll to position [1, 0]
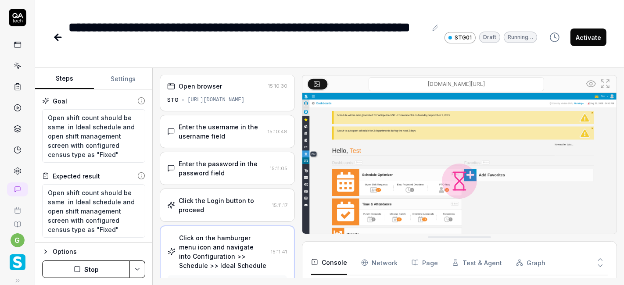
click at [214, 201] on div "Click the Login button to proceed" at bounding box center [223, 205] width 90 height 18
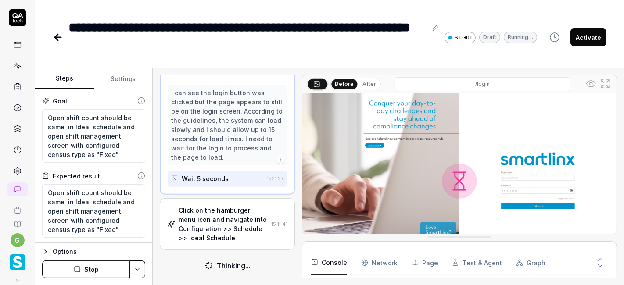
scroll to position [260, 0]
click at [225, 208] on div "Click on the hamburger menu icon and navigate into Configuration >> Schedule >>…" at bounding box center [222, 224] width 89 height 37
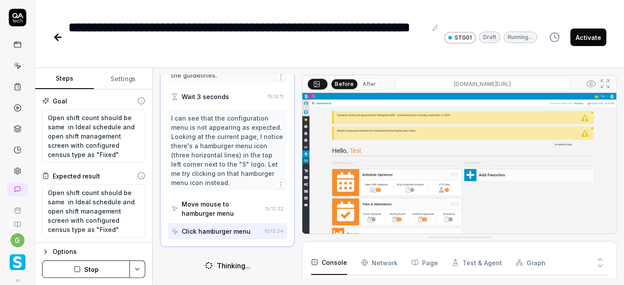
scroll to position [710, 0]
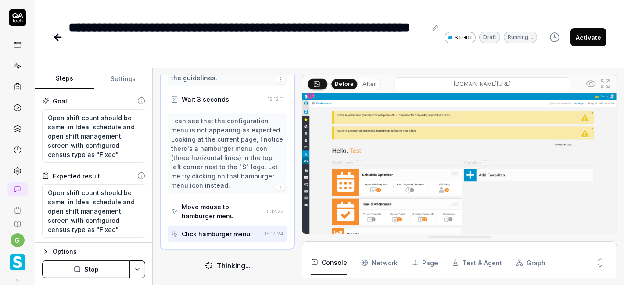
click at [311, 96] on img at bounding box center [459, 181] width 314 height 177
click at [313, 96] on img at bounding box center [459, 181] width 314 height 177
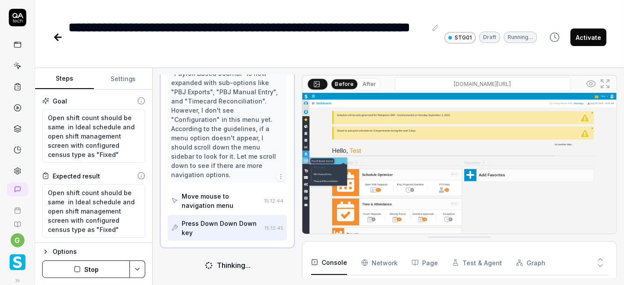
scroll to position [1081, 0]
click at [85, 267] on button "Stop" at bounding box center [86, 269] width 88 height 18
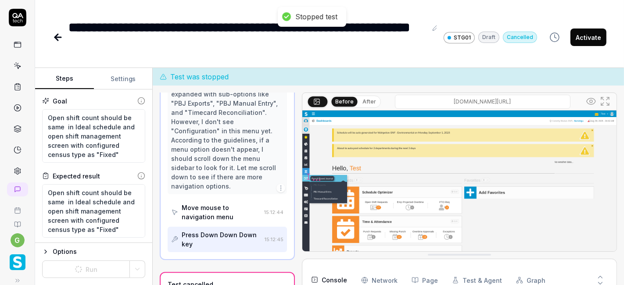
scroll to position [1091, 0]
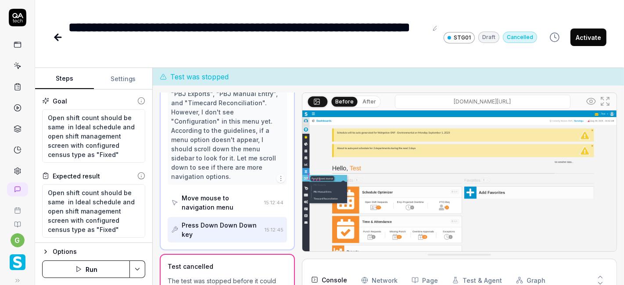
type textarea "*"
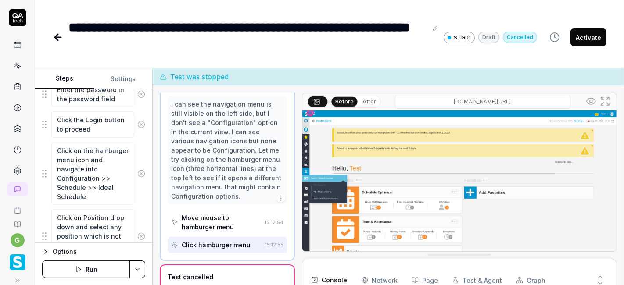
scroll to position [210, 0]
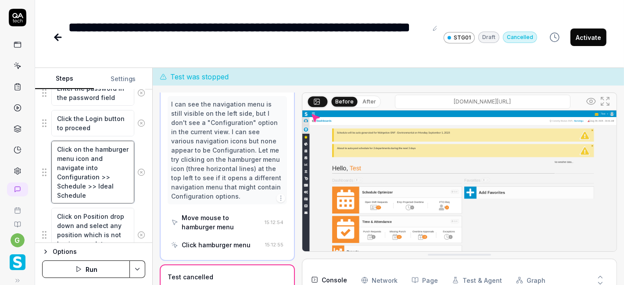
click at [123, 157] on textarea "Click on the hamburger menu icon and navigate into Configuration >> Schedule >>…" at bounding box center [92, 172] width 83 height 63
type textarea "*"
type textarea "Click on the hamburger menu icon and navigate into Configuration >> Schedule >>…"
type textarea "*"
type textarea "Click on the hamburger menu icon aand navigate into Configuration >> Schedule >…"
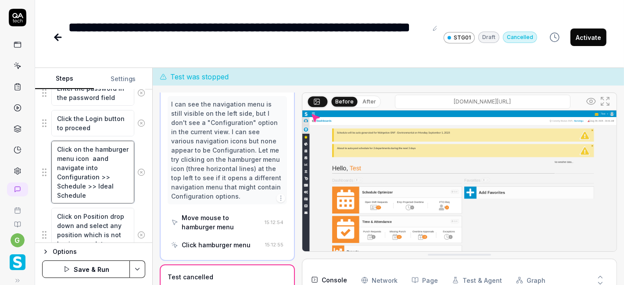
type textarea "*"
type textarea "Click on the hamburger menu icon [PERSON_NAME] navigate into Configuration >> S…"
type textarea "*"
type textarea "Click on the hamburger menu icon andand navigate into Configuration >> Schedule…"
type textarea "*"
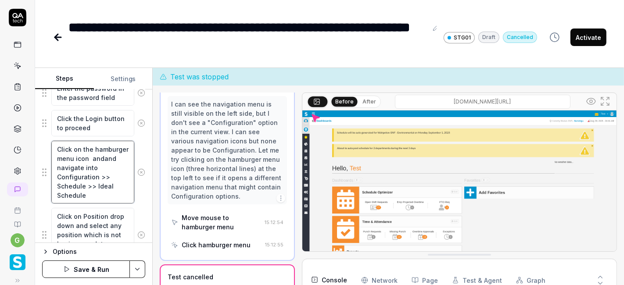
type textarea "Click on the hamburger menu icon and and navigate into Configuration >> Schedul…"
type textarea "*"
type textarea "Click on the hamburger menu icon and eand navigate into Configuration >> Schedu…"
type textarea "*"
type textarea "Click on the hamburger menu icon and exand navigate into Configuration >> Sched…"
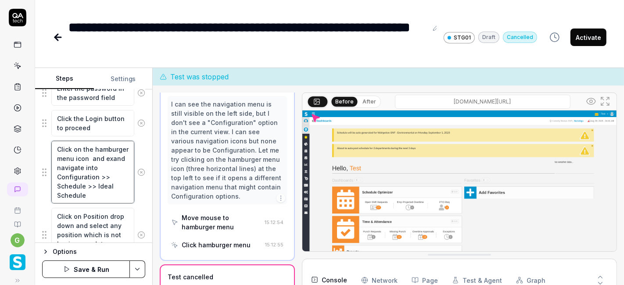
type textarea "*"
type textarea "Click on the hamburger menu icon and expand navigate into Configuration >> Sche…"
type textarea "*"
type textarea "Click on the hamburger menu icon and expaand navigate into Configuration >> Sch…"
type textarea "*"
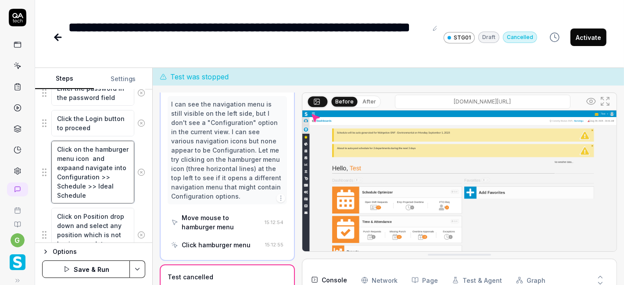
type textarea "Click on the hamburger menu icon and expanand navigate into Configuration >> Sc…"
type textarea "*"
type textarea "Click on the hamburger menu icon and expandand navigate into Configuration >> S…"
type textarea "*"
type textarea "Click on the hamburger menu icon and expand and navigate into Configuration >> …"
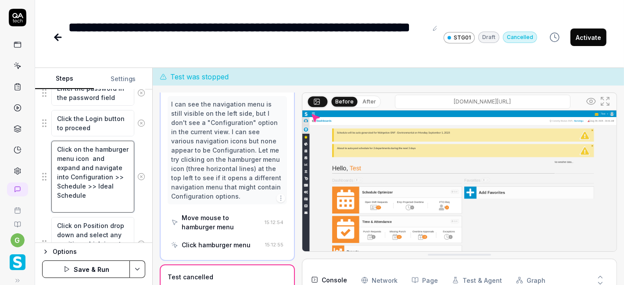
type textarea "*"
type textarea "Click on the hamburger menu icon and expand tand navigate into Configuration >>…"
type textarea "*"
type textarea "Click on the hamburger menu icon and expand thand navigate into Configuration >…"
type textarea "*"
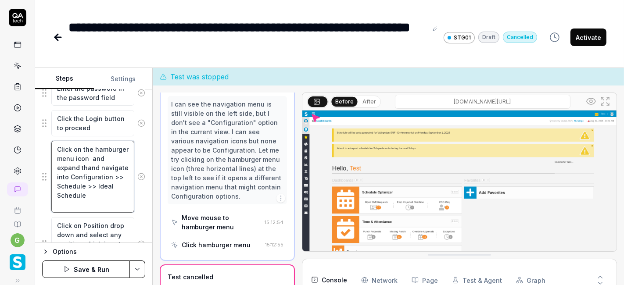
type textarea "Click on the hamburger menu icon and expand theand navigate into Configuration …"
type textarea "*"
type textarea "Click on the hamburger menu icon and expand the and navigate into Configuration…"
type textarea "*"
type textarea "Click on the hamburger menu icon and expand the land navigate into Configuratio…"
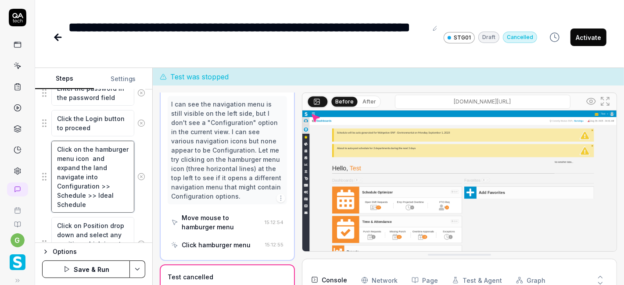
type textarea "*"
type textarea "Click on the hamburger menu icon and expand the leand navigate into Configurati…"
type textarea "*"
type textarea "Click on the hamburger menu icon and expand the lefand navigate into Configurat…"
type textarea "*"
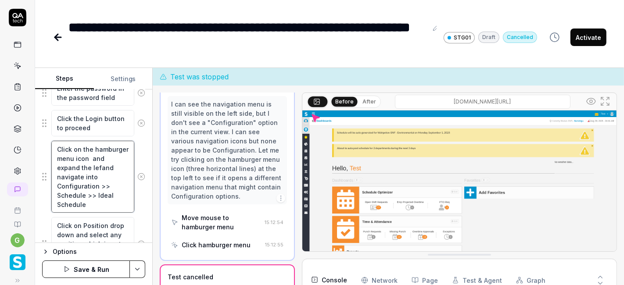
type textarea "Click on the hamburger menu icon and expand the leftand navigate into Configura…"
type textarea "*"
type textarea "Click on the hamburger menu icon and expand the left and navigate into Configur…"
type textarea "*"
type textarea "Click on the hamburger menu icon and expand the left sand navigate into Configu…"
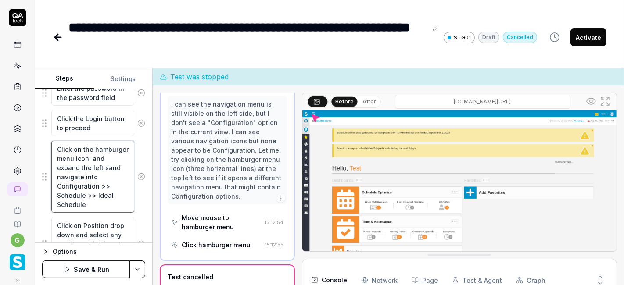
type textarea "*"
type textarea "Click on the hamburger menu icon and expand the left sidand navigate into Confi…"
type textarea "*"
type textarea "Click on the hamburger menu icon and expand the left sideand navigate into Conf…"
type textarea "*"
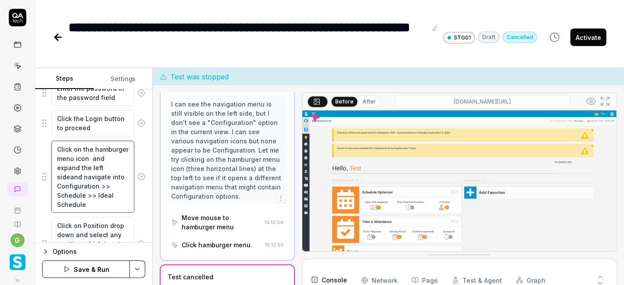
type textarea "Click on the hamburger menu icon and expand the left side and navigate into Con…"
type textarea "*"
type textarea "Click on the hamburger menu icon and expand the left side mand navigate into Co…"
type textarea "*"
type textarea "Click on the hamburger menu icon and expand the left side meand navigate into C…"
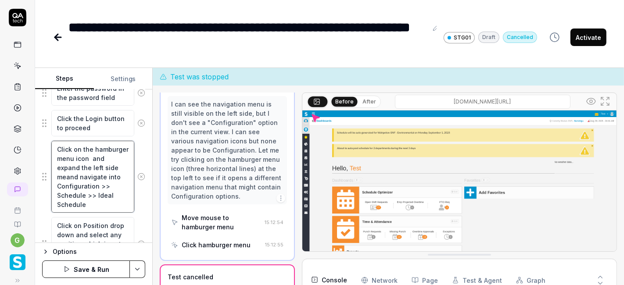
type textarea "*"
type textarea "Click on the hamburger menu icon and expand the left side menand navigate into …"
type textarea "*"
type textarea "Click on the hamburger menu icon and expand the left side menuand navigate into…"
type textarea "*"
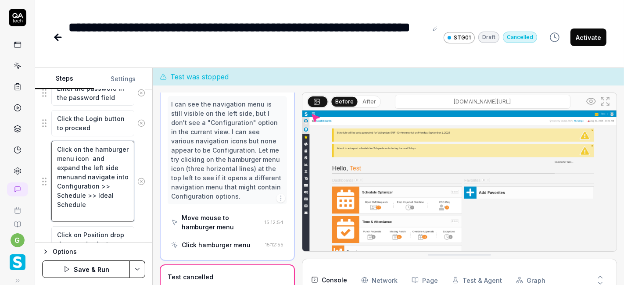
type textarea "Click on the hamburger menu icon and expand the left side menu and navigate int…"
type textarea "*"
type textarea "Click on the hamburger menu icon and expand the left side menu mand navigate in…"
type textarea "*"
type textarea "Click on the hamburger menu icon and expand the left side menu moand navigate i…"
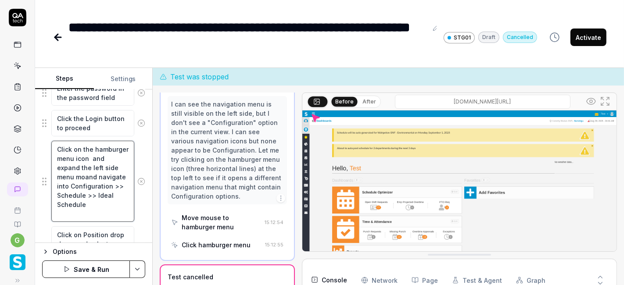
type textarea "*"
type textarea "Click on the hamburger menu icon and expand the left side menu modand navigate …"
type textarea "*"
type textarea "Click on the hamburger menu icon and expand the left side menu moduand navigate…"
type textarea "*"
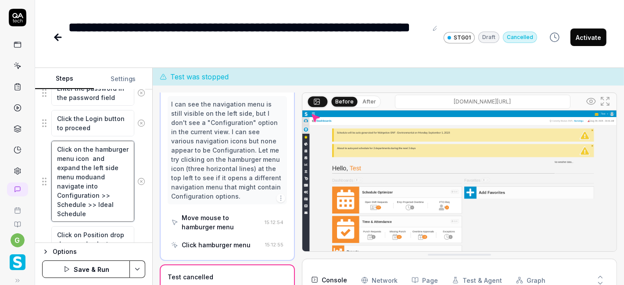
type textarea "Click on the hamburger menu icon and expand the left side menu moduland navigat…"
type textarea "*"
type textarea "Click on the hamburger menu icon and expand the left side menu moduleand naviga…"
type textarea "*"
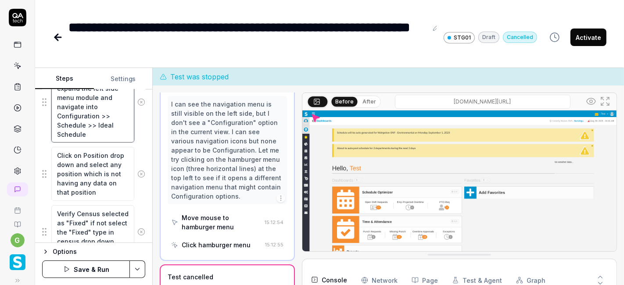
type textarea "Click on the hamburger menu icon and expand the left side menu module and navig…"
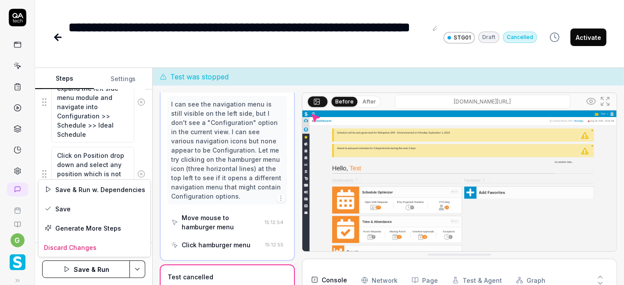
click at [132, 262] on html "**********" at bounding box center [312, 142] width 624 height 285
click at [79, 209] on div "Save" at bounding box center [95, 208] width 112 height 19
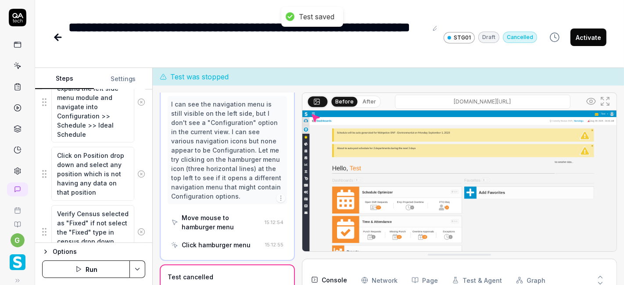
click at [90, 274] on button "Run" at bounding box center [86, 269] width 88 height 18
type textarea "*"
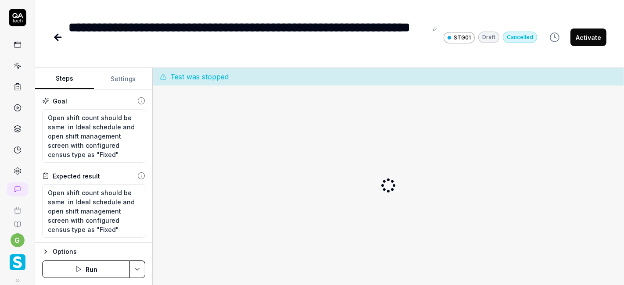
click at [88, 267] on button "Run" at bounding box center [86, 269] width 88 height 18
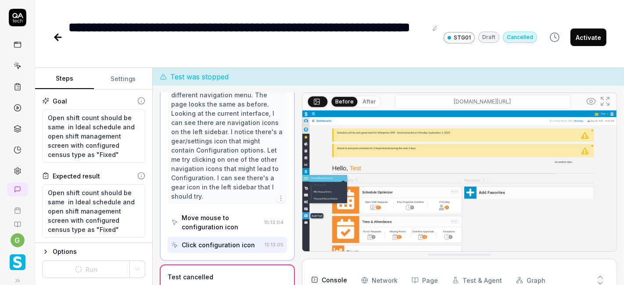
scroll to position [110, 0]
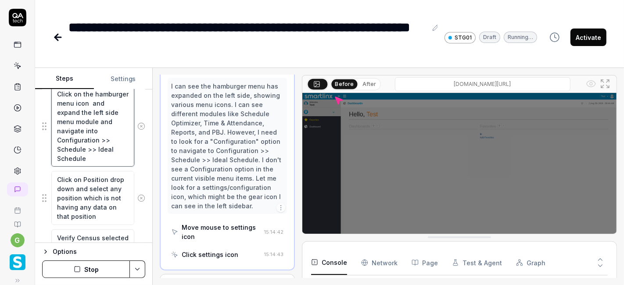
scroll to position [9, 0]
drag, startPoint x: 81, startPoint y: 128, endPoint x: 93, endPoint y: 167, distance: 40.2
click at [93, 167] on fieldset "Enter the username in the username field Enter the password in the password fie…" at bounding box center [93, 274] width 103 height 562
type textarea "*"
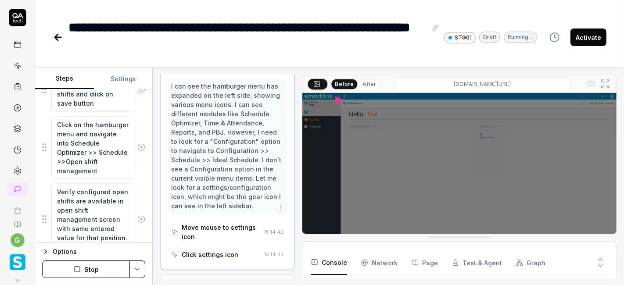
scroll to position [565, 0]
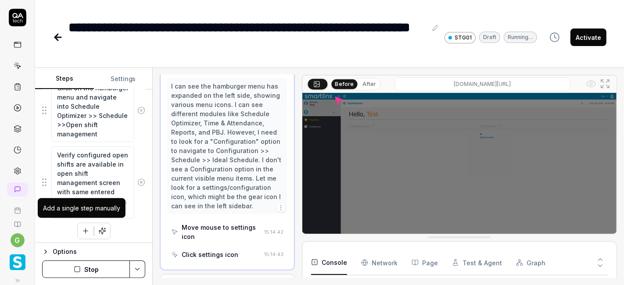
type textarea "Click on the hamburger menu icon and expand the left side menu module"
click at [82, 230] on icon "button" at bounding box center [86, 231] width 8 height 8
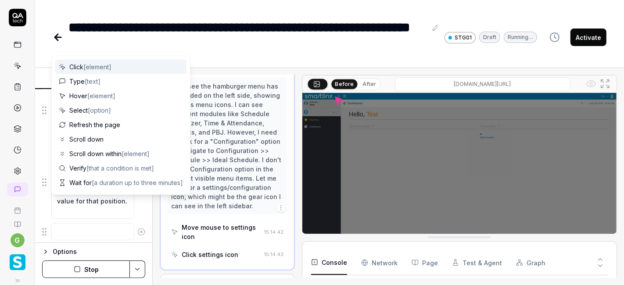
scroll to position [587, 0]
type textarea "*"
type textarea "N"
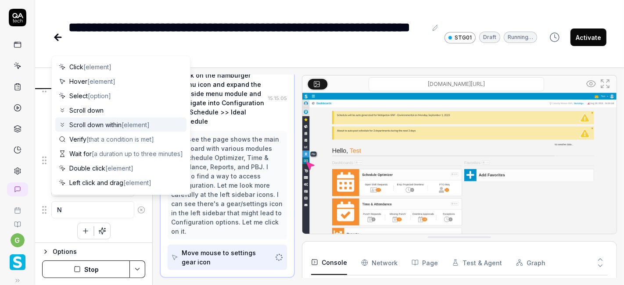
type textarea "*"
type textarea "Na"
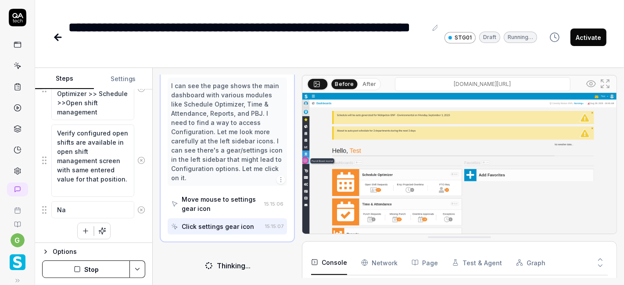
scroll to position [318, 0]
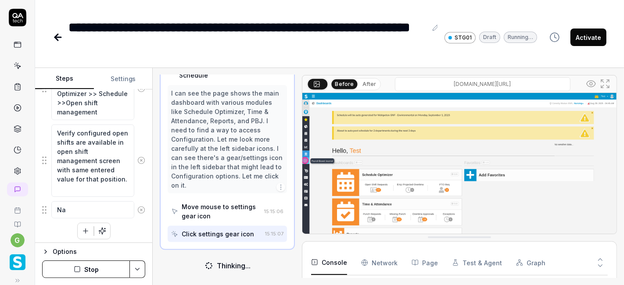
type textarea "*"
type textarea "Nav"
type textarea "*"
type textarea "Navi"
type textarea "*"
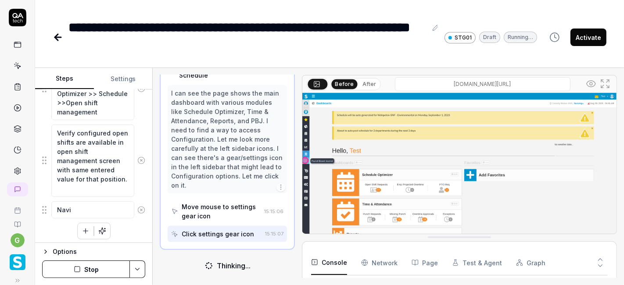
type textarea "Navig"
type textarea "*"
type textarea "Naviga"
type textarea "*"
type textarea "Navigat"
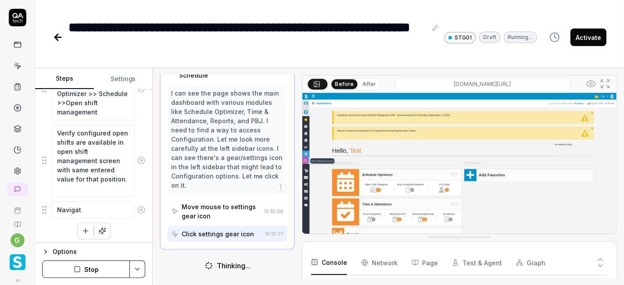
type textarea "*"
type textarea "Navigate"
type textarea "*"
type textarea "Navigate"
type textarea "*"
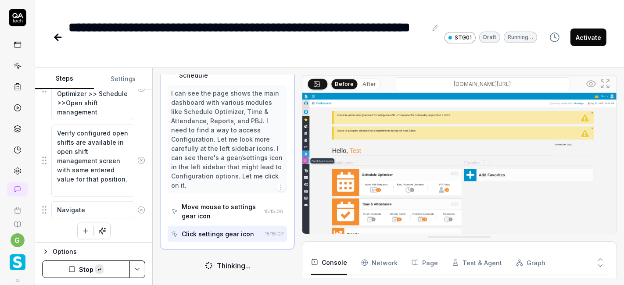
type textarea "Navigate and navigate into Configuration >> Schedule >> Ideal Schedule"
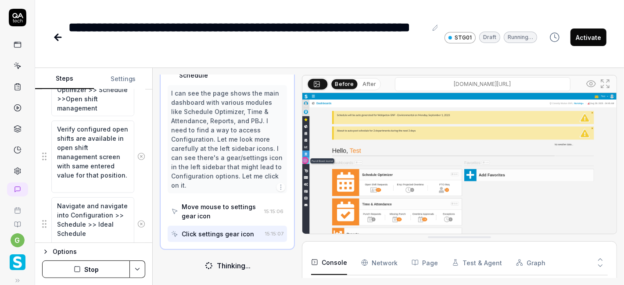
drag, startPoint x: 83, startPoint y: 201, endPoint x: 95, endPoint y: 202, distance: 11.8
click at [95, 202] on textarea "Navigate and navigate into Configuration >> Schedule >> Ideal Schedule" at bounding box center [92, 223] width 83 height 53
type textarea "*"
type textarea "Navigate navigate into Configuration >> Schedule >> Ideal Schedule"
type textarea "*"
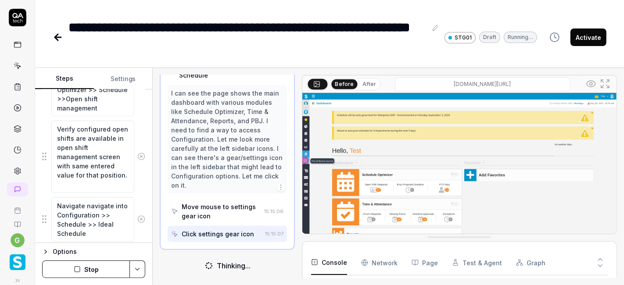
type textarea "Navigatenavigate into Configuration >> Schedule >> Ideal Schedule"
type textarea "*"
type textarea "Navigateavigate into Configuration >> Schedule >> Ideal Schedule"
type textarea "*"
type textarea "Navigatevigate into Configuration >> Schedule >> Ideal Schedule"
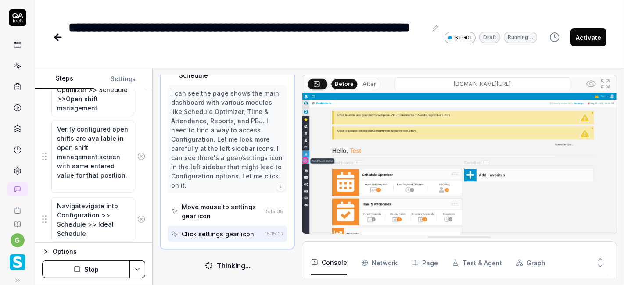
type textarea "*"
type textarea "Navigateigate into Configuration >> Schedule >> Ideal Schedule"
type textarea "*"
type textarea "Navigategate into Configuration >> Schedule >> Ideal Schedule"
type textarea "*"
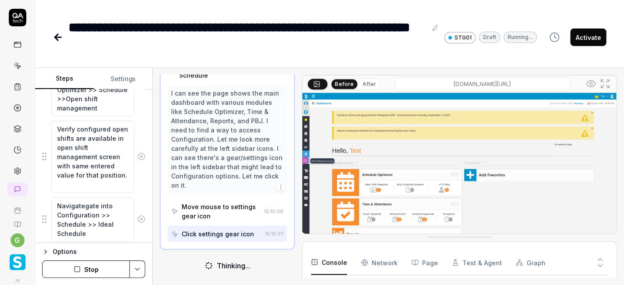
type textarea "Navigateate into Configuration >> Schedule >> Ideal Schedule"
type textarea "*"
type textarea "Navigatete into Configuration >> Schedule >> Ideal Schedule"
type textarea "*"
type textarea "Navigatee into Configuration >> Schedule >> Ideal Schedule"
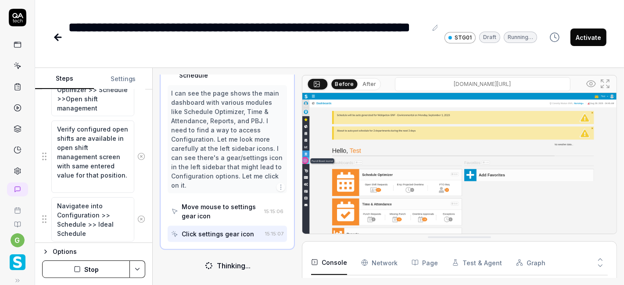
type textarea "*"
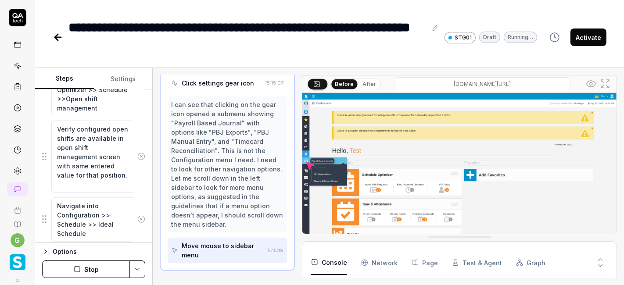
type textarea "Navigate into Configuration >> Schedule >> Ideal Schedule"
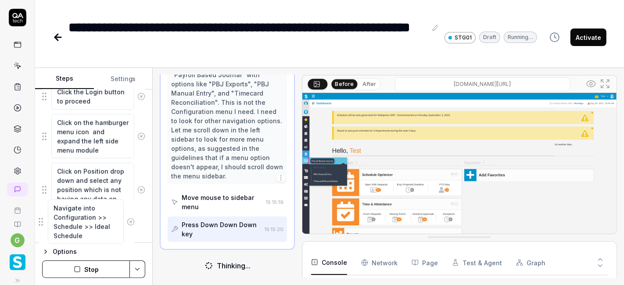
scroll to position [272, 0]
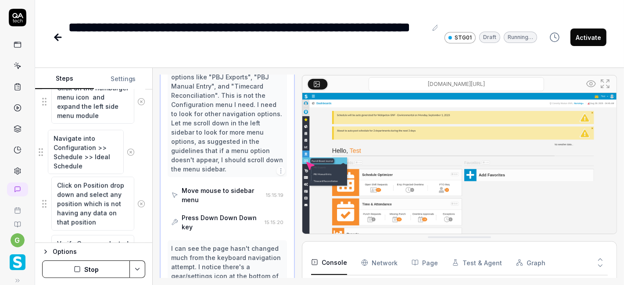
drag, startPoint x: 45, startPoint y: 217, endPoint x: 41, endPoint y: 153, distance: 64.1
click at [42, 153] on fieldset "Enter the username in the username field Enter the password in the password fie…" at bounding box center [93, 274] width 103 height 574
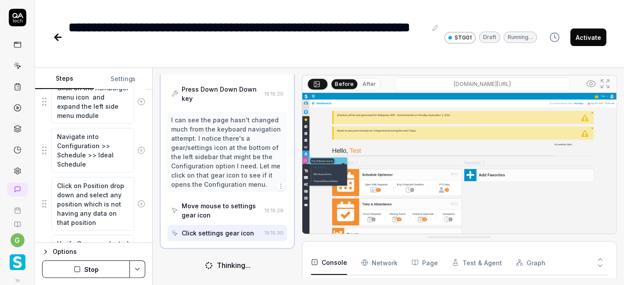
scroll to position [652, 0]
click at [106, 271] on button "Stop" at bounding box center [86, 269] width 88 height 18
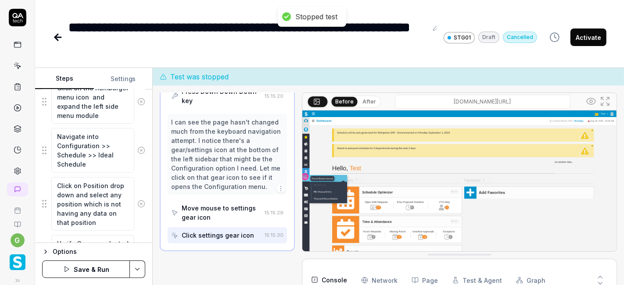
click at [138, 272] on html "**********" at bounding box center [312, 142] width 624 height 285
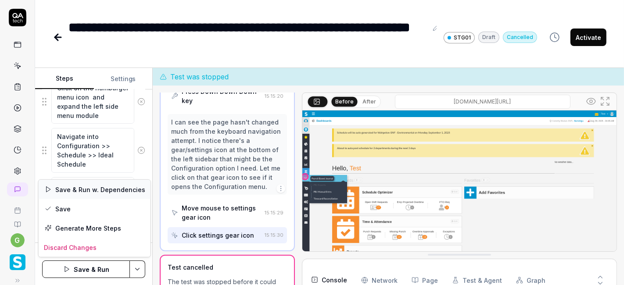
click at [81, 189] on div "Save & Run w. Dependencies" at bounding box center [95, 189] width 112 height 19
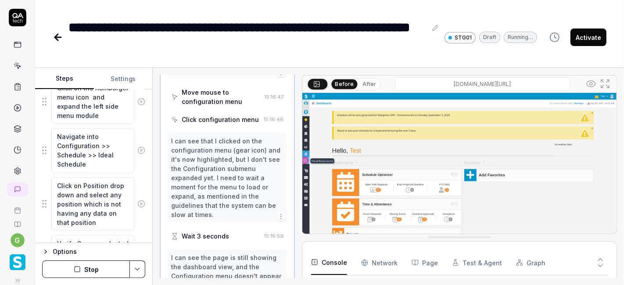
scroll to position [332, 0]
click at [210, 125] on div "Click configuration menu" at bounding box center [220, 120] width 77 height 9
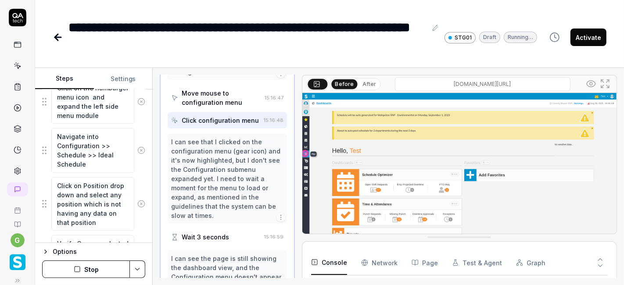
click at [214, 107] on div "Move mouse to configuration menu" at bounding box center [221, 98] width 79 height 18
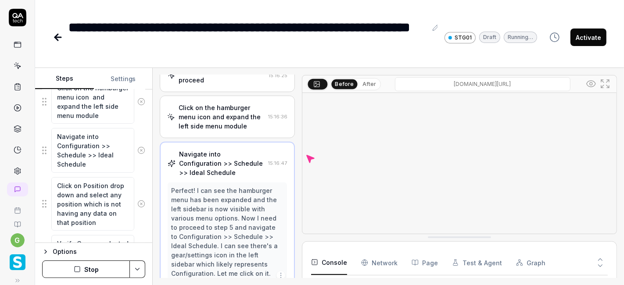
scroll to position [130, 0]
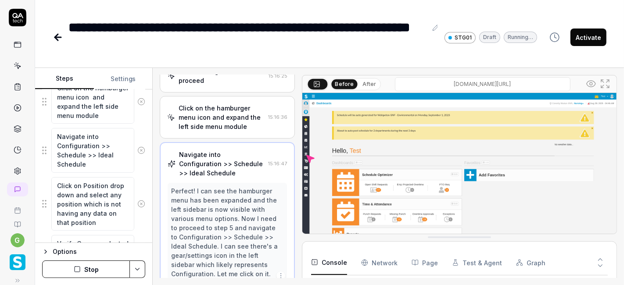
click at [214, 115] on div "Click on the hamburger menu icon and expand the left side menu module" at bounding box center [221, 117] width 86 height 28
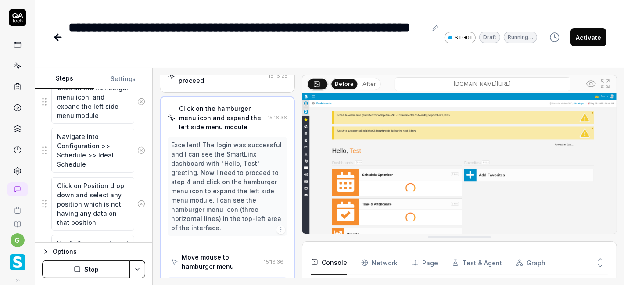
scroll to position [143, 0]
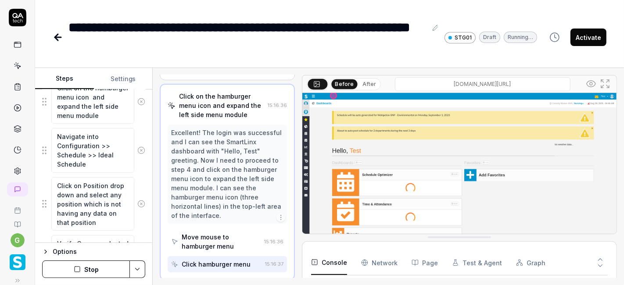
click at [81, 267] on button "Stop" at bounding box center [86, 269] width 88 height 18
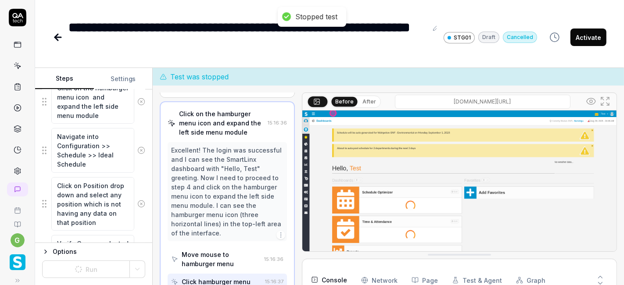
type textarea "*"
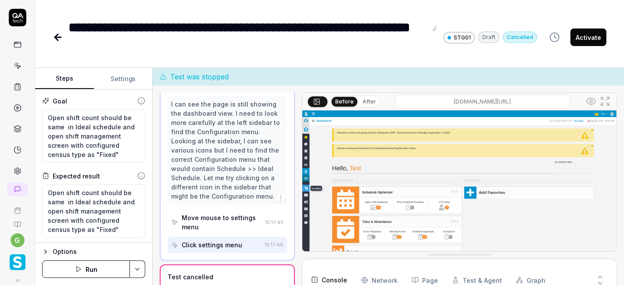
scroll to position [110, 0]
click at [90, 267] on button "Run" at bounding box center [86, 269] width 88 height 18
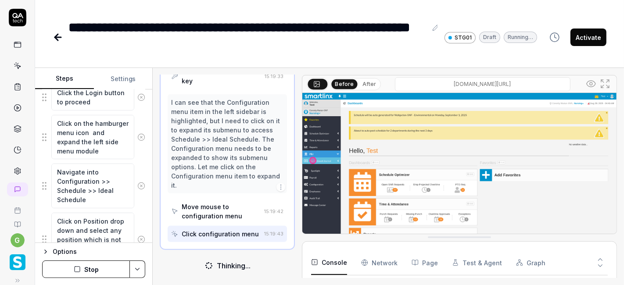
scroll to position [235, 0]
click at [82, 181] on textarea "Navigate into Configuration >> Schedule >> Ideal Schedule" at bounding box center [92, 186] width 83 height 44
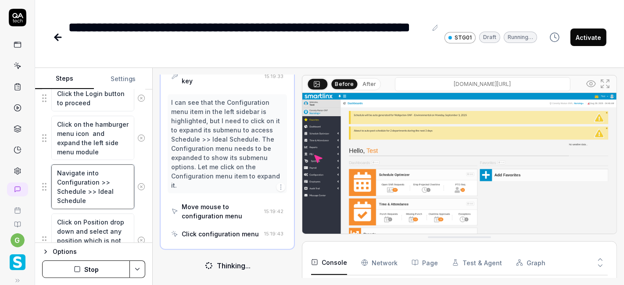
click at [82, 181] on textarea "Navigate into Configuration >> Schedule >> Ideal Schedule" at bounding box center [92, 186] width 83 height 44
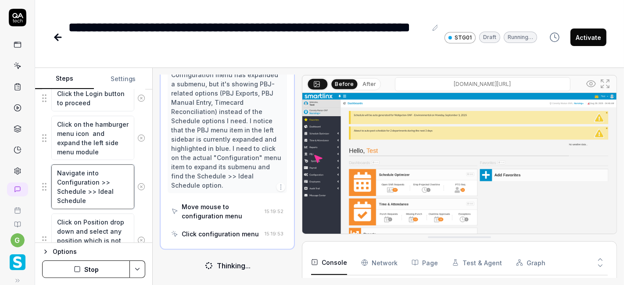
scroll to position [1084, 0]
click at [69, 171] on textarea "Navigate into Configuration >> Schedule >> Ideal Schedule" at bounding box center [92, 186] width 83 height 44
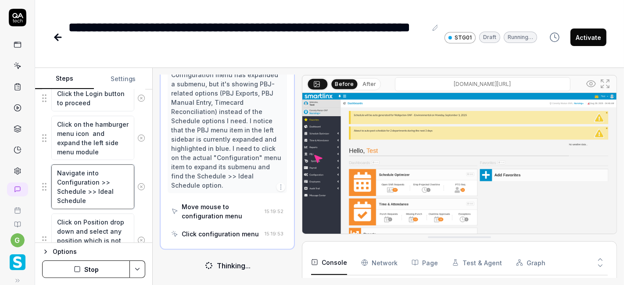
type textarea "*"
type textarea "C"
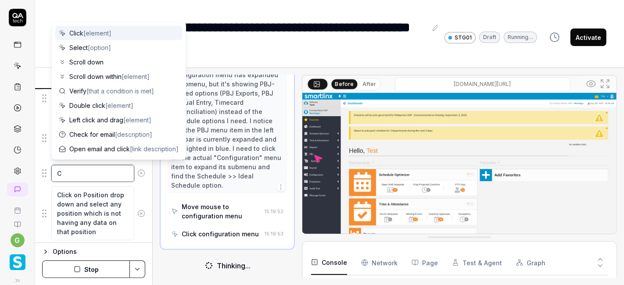
type textarea "*"
type textarea "Cl"
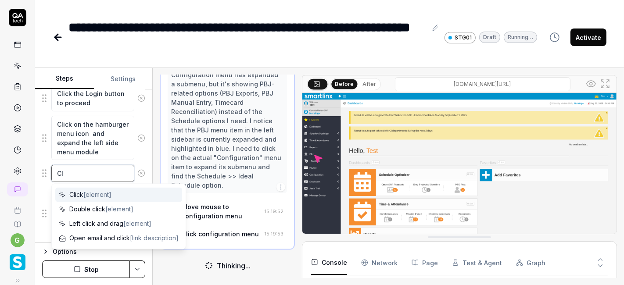
type textarea "*"
type textarea "Cli"
type textarea "*"
type textarea "Clic"
type textarea "*"
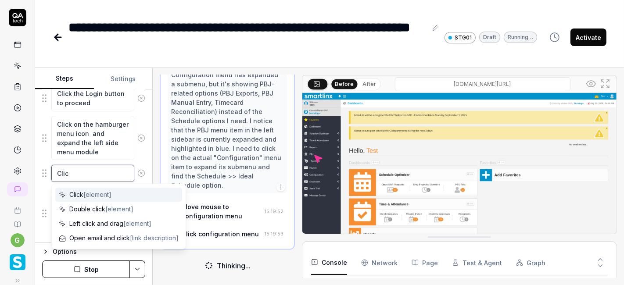
type textarea "Click"
type textarea "*"
type textarea "Click"
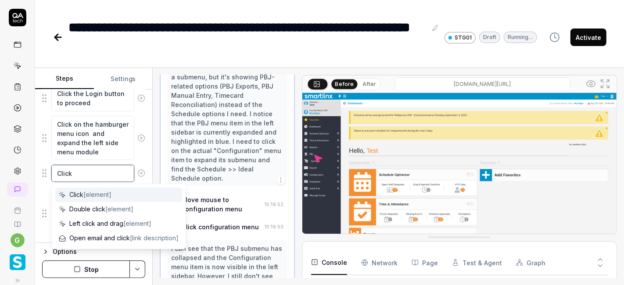
type textarea "*"
type textarea "H"
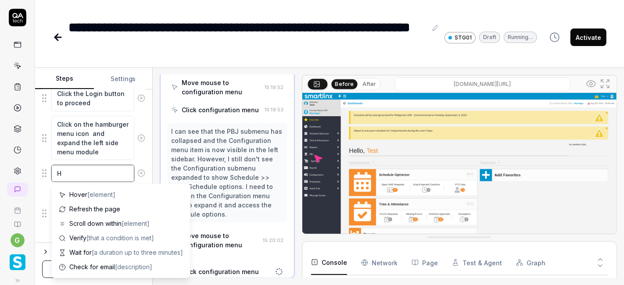
type textarea "*"
type textarea "Ho"
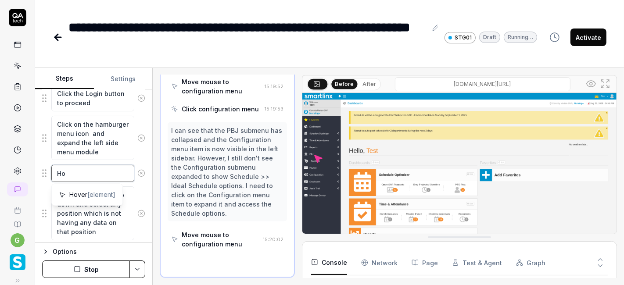
type textarea "*"
type textarea "Hov"
type textarea "*"
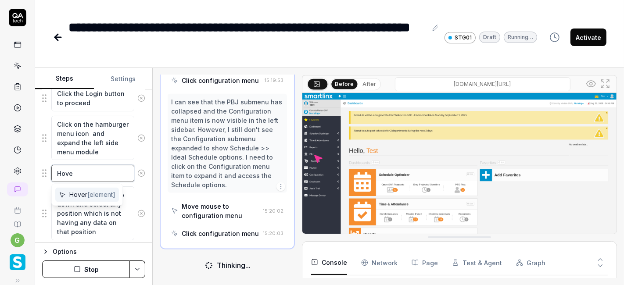
type textarea "Hove"
click at [75, 196] on span "Hover [element]" at bounding box center [92, 194] width 46 height 9
type textarea "*"
type textarea "Hover"
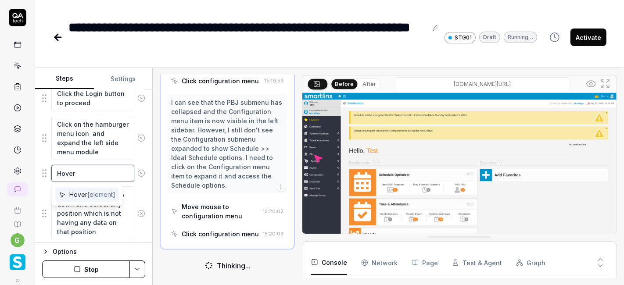
type textarea "*"
type textarea "Hover t"
type textarea "*"
type textarea "Hover to"
type textarea "*"
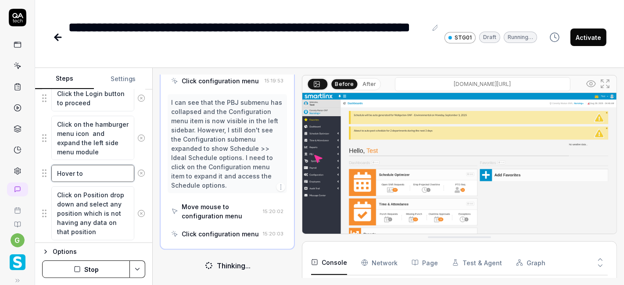
type textarea "Hover to"
type textarea "*"
type textarea "Hover to C"
type textarea "*"
type textarea "Hover to Co"
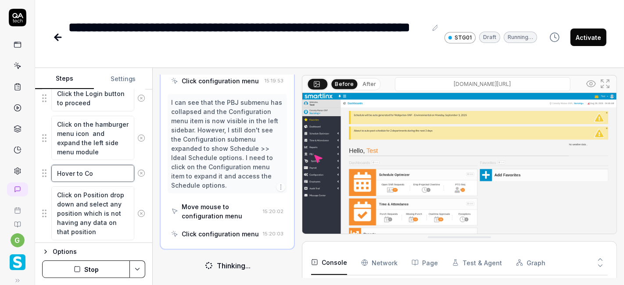
type textarea "*"
type textarea "Hover to Con"
type textarea "*"
type textarea "Hover to Conf"
type textarea "*"
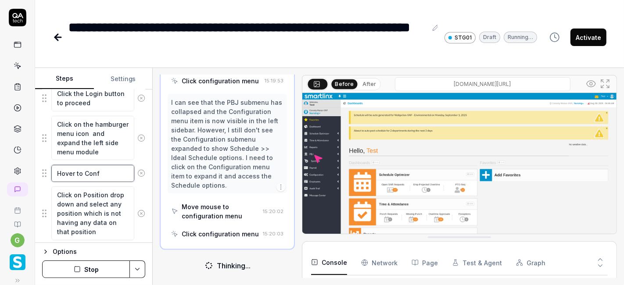
type textarea "Hover to Confi"
type textarea "*"
type textarea "Hover to Config"
type textarea "*"
type textarea "Hover to Configu"
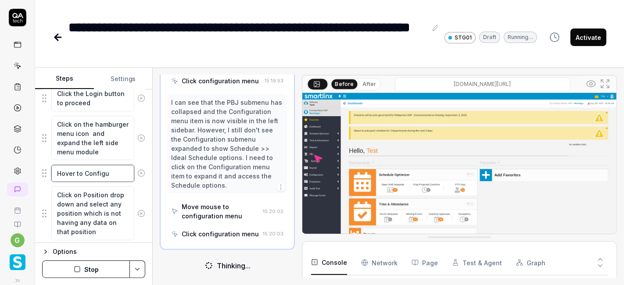
type textarea "*"
type textarea "Hover to Configur"
type textarea "*"
type textarea "Hover to Configura"
type textarea "*"
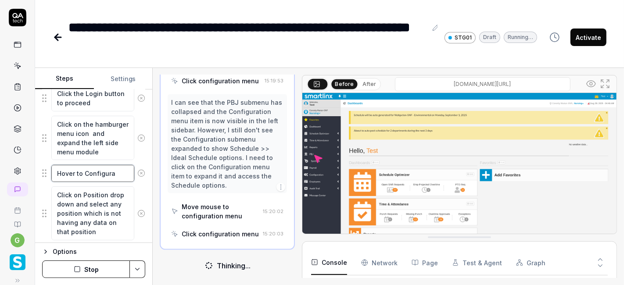
type textarea "Hover to Configurat"
type textarea "*"
type textarea "Hover to Configurati"
type textarea "*"
type textarea "Hover to Configuration"
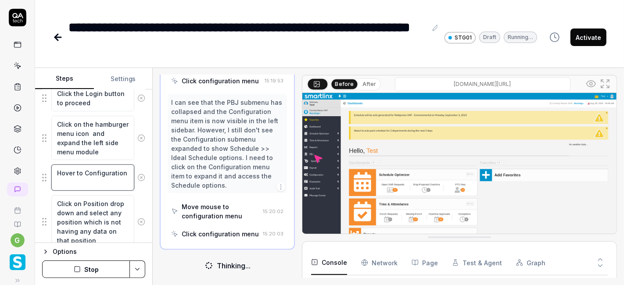
type textarea "*"
type textarea "Hover to Configuration"
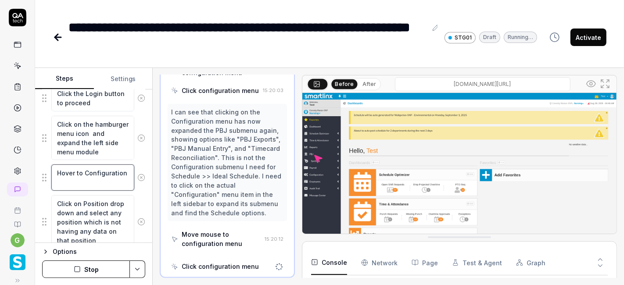
scroll to position [1389, 0]
type textarea "*"
type textarea "Hover to Configuration a"
type textarea "*"
type textarea "Hover to Configuration an"
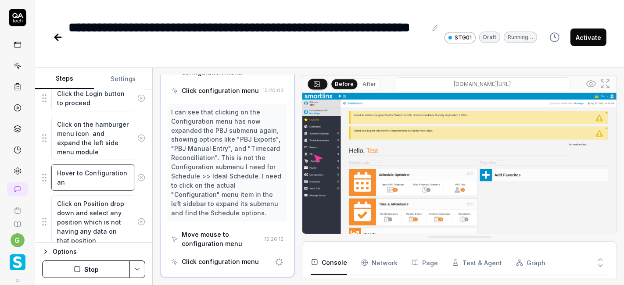
type textarea "*"
type textarea "Hover to Configuration and"
type textarea "*"
type textarea "Hover to Configuration and c"
type textarea "*"
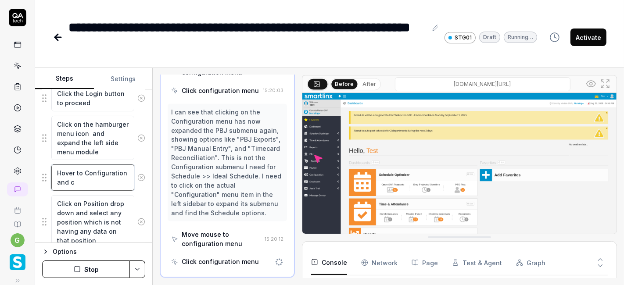
type textarea "Hover to Configuration and cl"
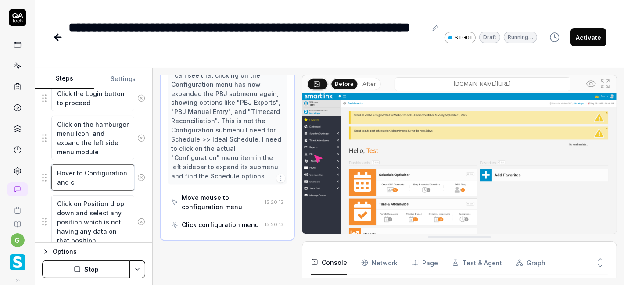
type textarea "*"
type textarea "Hover to Configuration and cli"
type textarea "*"
type textarea "Hover to Configuration and clic"
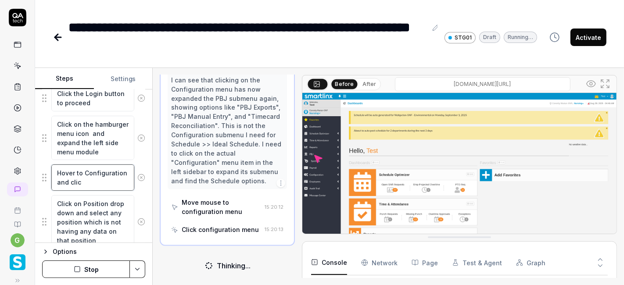
type textarea "*"
type textarea "Hover to Configuration and click"
type textarea "*"
type textarea "Hover to Configuration and click"
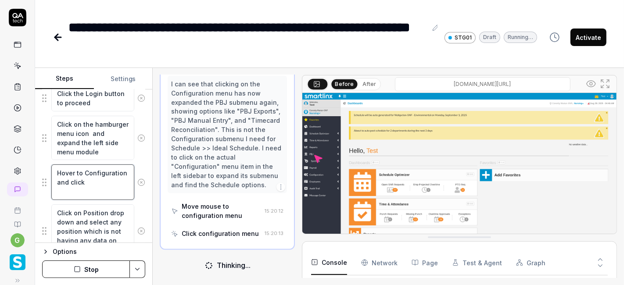
type textarea "*"
type textarea "Hover to Configuration and click o"
type textarea "*"
type textarea "Hover to Configuration and click on"
type textarea "*"
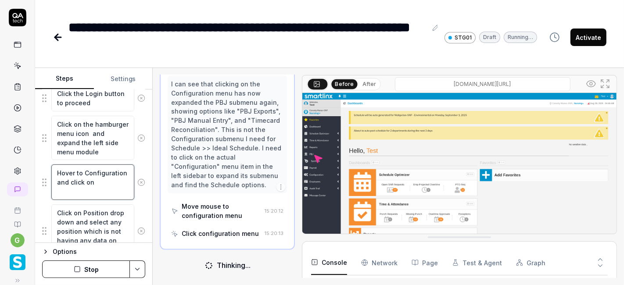
type textarea "Hover to Configuration and click on"
type textarea "*"
type textarea "Hover to Configuration and click on i"
type textarea "*"
type textarea "Hover to Configuration and click on it"
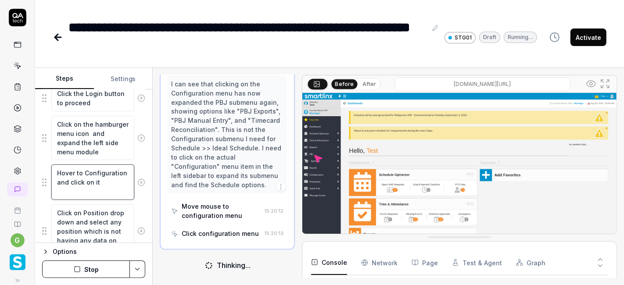
type textarea "*"
type textarea "Hover to Configuration and click on it"
type textarea "*"
type textarea "Hover to Configuration and click on it a"
type textarea "*"
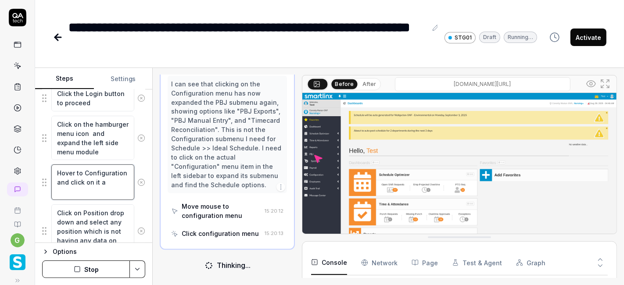
type textarea "Hover to Configuration and click on it an"
type textarea "*"
type textarea "Hover to Configuration and click on it and"
type textarea "*"
type textarea "Hover to Configuration and click on it and"
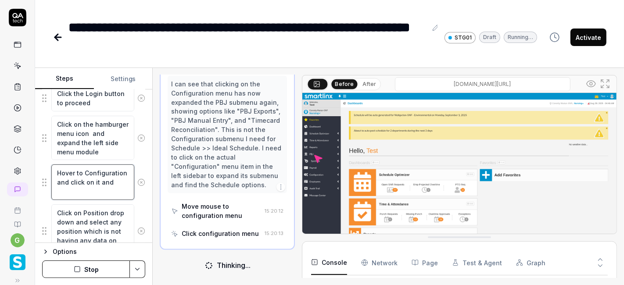
type textarea "*"
type textarea "Hover to Configuration and click on it and n"
type textarea "*"
type textarea "Hover to Configuration and click on it and na"
type textarea "*"
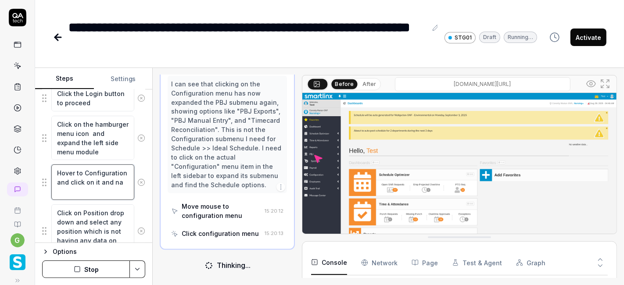
type textarea "Hover to Configuration and click on it and nav"
type textarea "*"
type textarea "Hover to Configuration and click on it and navi"
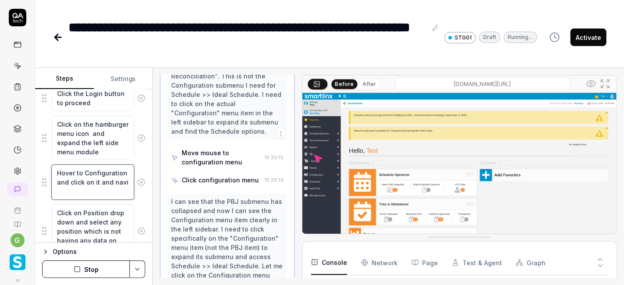
type textarea "*"
type textarea "Hover to Configuration and click on it and navig"
type textarea "*"
type textarea "Hover to Configuration and click on it and naviga"
type textarea "*"
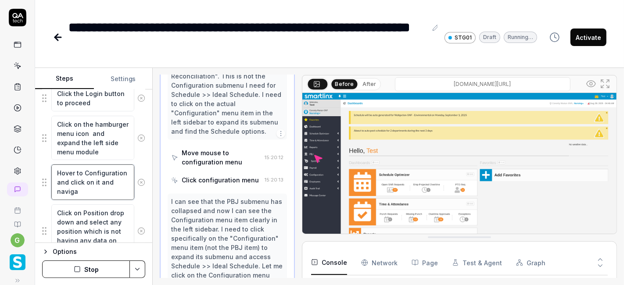
type textarea "Hover to Configuration and click on it and navigat"
type textarea "*"
type textarea "Hover to Configuration and click on it and navigate"
type textarea "*"
type textarea "Hover to Configuration and click on it and navigate"
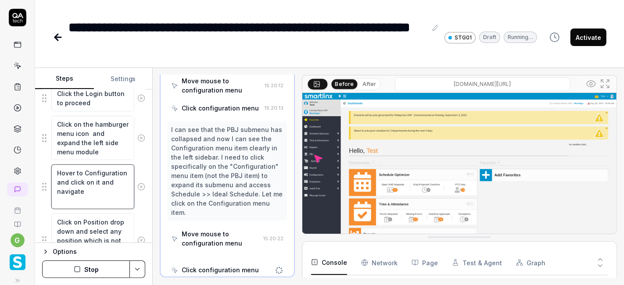
type textarea "*"
type textarea "Hover to Configuration and click on it and navigate i"
type textarea "*"
type textarea "Hover to Configuration and click on it and navigate in"
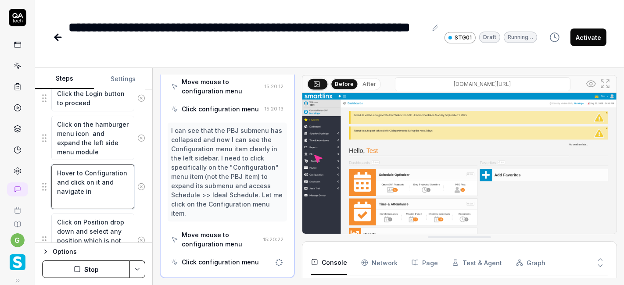
type textarea "*"
type textarea "Hover to Configuration and click on it and navigate int"
type textarea "*"
type textarea "Hover to Configuration and click on it and navigate into"
type textarea "*"
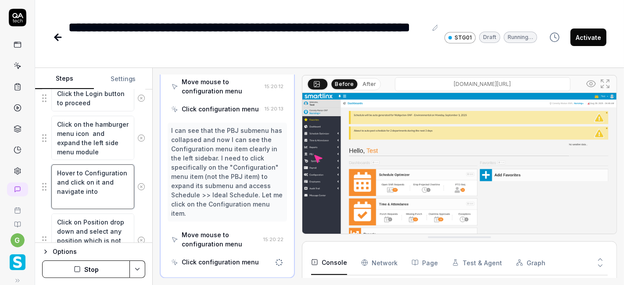
type textarea "Hover to Configuration and click on it and navigate into"
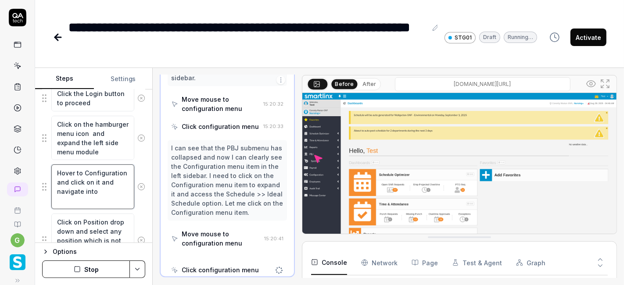
scroll to position [1950, 0]
type textarea "*"
type textarea "Hover to Configuration and click on it and navigate into S"
type textarea "*"
type textarea "Hover to Configuration and click on it and navigate into Sc"
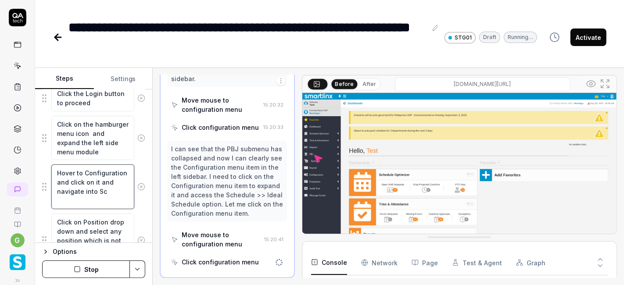
type textarea "*"
type textarea "Hover to Configuration and click on it and navigate into Sch"
type textarea "*"
type textarea "Hover to Configuration and click on it and navigate into Sche"
type textarea "*"
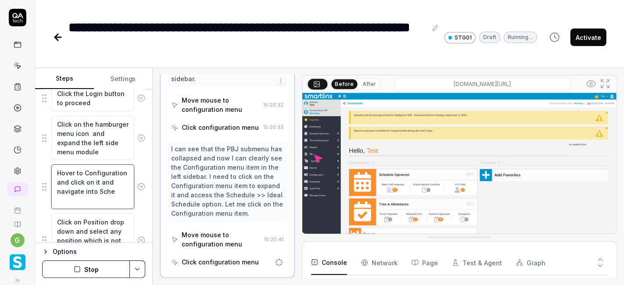
type textarea "Hover to Configuration and click on it and navigate into Scheu"
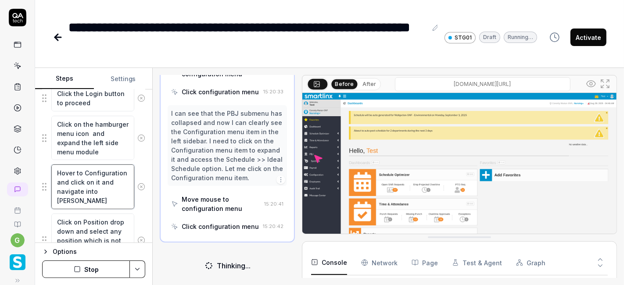
type textarea "*"
type textarea "Hover to Configuration and click on it and navigate into Scheue"
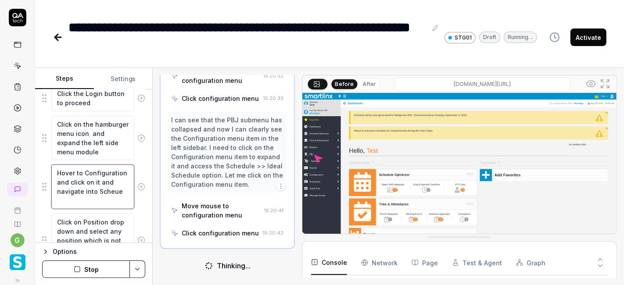
scroll to position [1987, 0]
type textarea "*"
type textarea "Hover to Configuration and click on it and navigate into Scheu"
type textarea "*"
type textarea "Hover to Configuration and click on it and navigate into Sche"
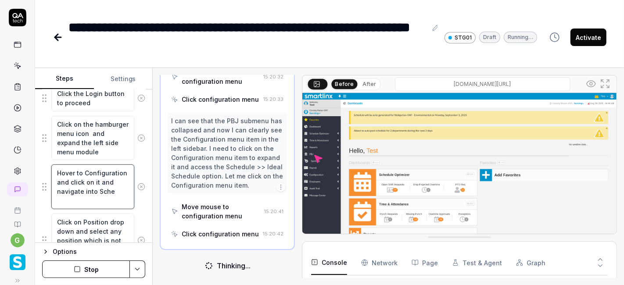
type textarea "*"
type textarea "Hover to Configuration and click on it and navigate into Sched"
type textarea "*"
type textarea "Hover to Configuration and click on it and navigate into Schedu"
type textarea "*"
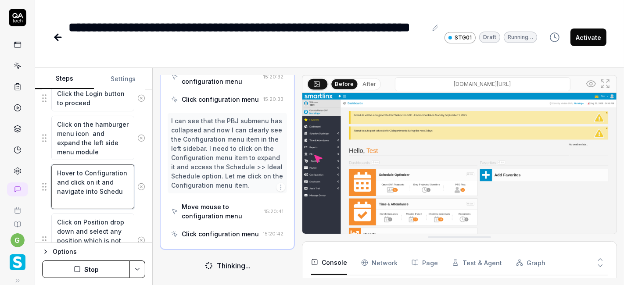
type textarea "Hover to Configuration and click on it and navigate into Schedul"
type textarea "*"
type textarea "Hover to Configuration and click on it and navigate into Schedule"
type textarea "*"
type textarea "Hover to Configuration and click on it and navigate into Schedule"
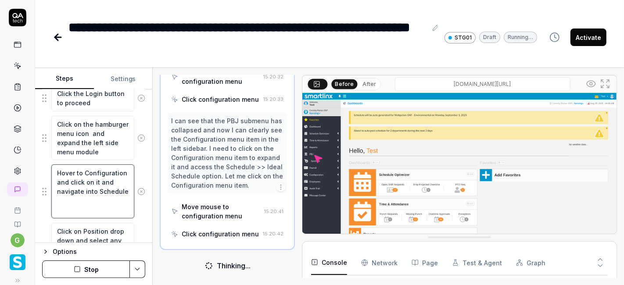
type textarea "*"
type textarea "Hover to Configuration and click on it and navigate into Schedule >"
type textarea "*"
type textarea "Hover to Configuration and click on it and navigate into Schedule >>"
type textarea "*"
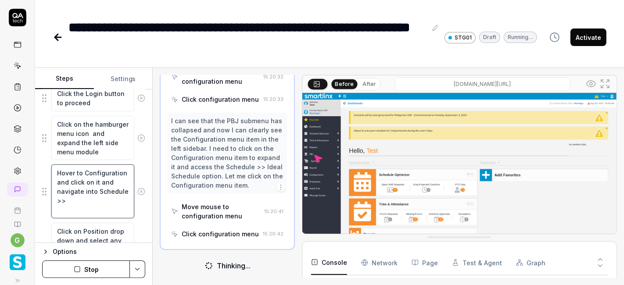
type textarea "Hover to Configuration and click on it and navigate into Schedule >>"
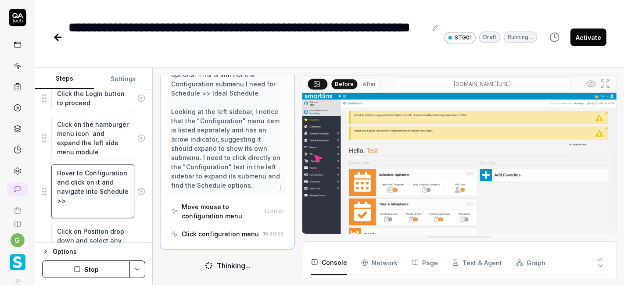
scroll to position [2223, 0]
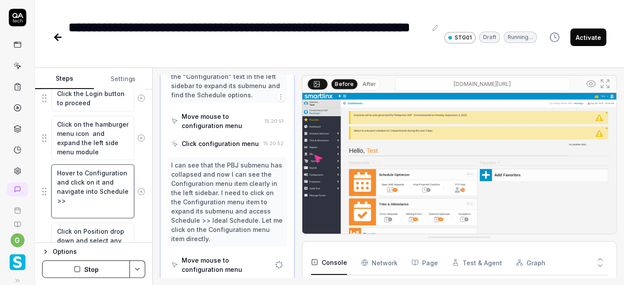
type textarea "*"
type textarea "Hover to Configuration and click on it and navigate into Schedule >> I"
type textarea "*"
type textarea "Hover to Configuration and click on it and navigate into Schedule >> Id"
type textarea "*"
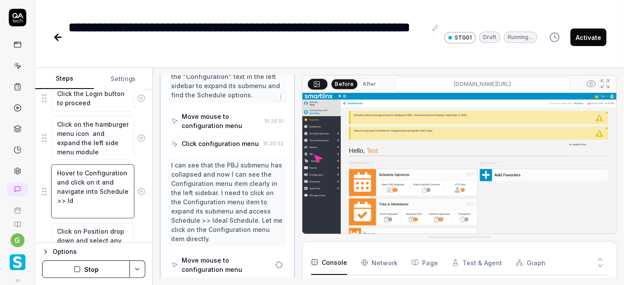
type textarea "Hover to Configuration and click on it and navigate into Schedule >> Ide"
type textarea "*"
type textarea "Hover to Configuration and click on it and navigate into Schedule >> Ideal"
type textarea "*"
type textarea "Hover to Configuration and click on it and navigate into Schedule >> Ideal"
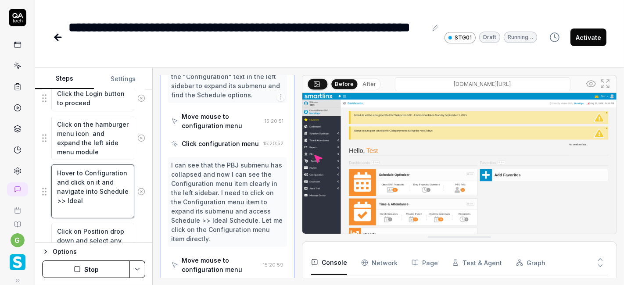
type textarea "*"
type textarea "Hover to Configuration and click on it and navigate into Schedule >> Ideal S"
type textarea "*"
type textarea "Hover to Configuration and click on it and navigate into Schedule >> Ideal Sc"
type textarea "*"
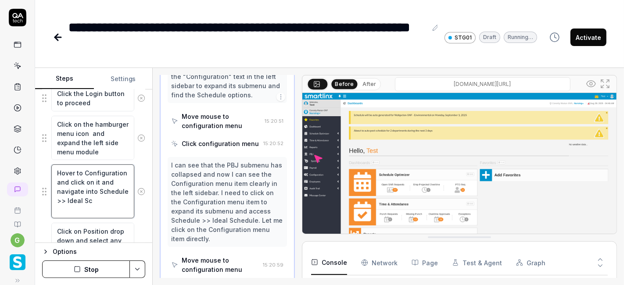
type textarea "Hover to Configuration and click on it and navigate into Schedule >> Ideal Sch"
type textarea "*"
type textarea "Hover to Configuration and click on it and navigate into Schedule >> Ideal Sche"
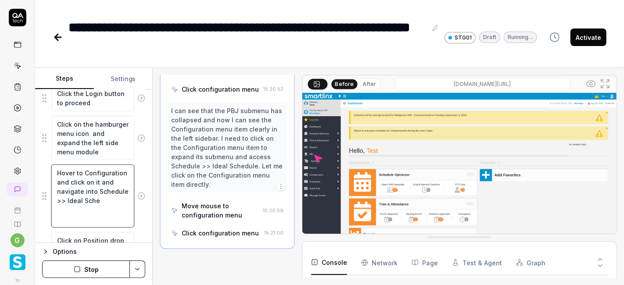
scroll to position [2376, 0]
type textarea "*"
type textarea "Hover to Configuration and click on it and navigate into Schedule >> Ideal Sched"
type textarea "*"
type textarea "Hover to Configuration and click on it and navigate into Schedule >> Ideal Sche…"
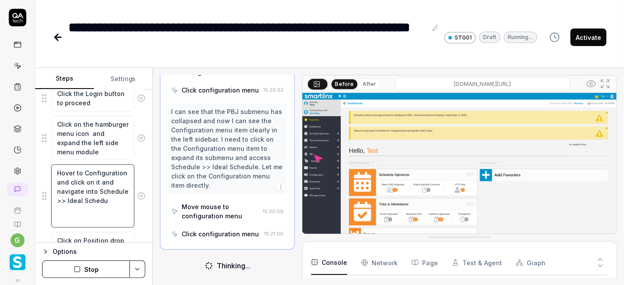
type textarea "*"
type textarea "Hover to Configuration and click on it and navigate into Schedule >> Ideal Sche…"
type textarea "*"
type textarea "Hover to Configuration and click on it and navigate into Schedule >> Ideal Sche…"
type textarea "*"
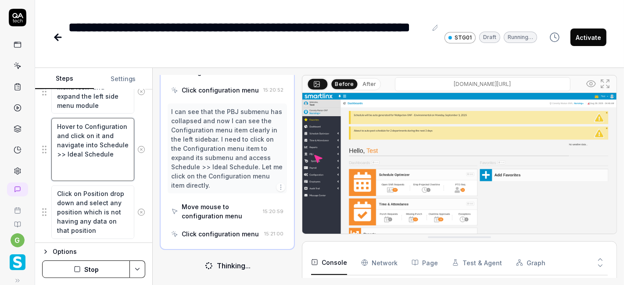
scroll to position [9, 0]
type textarea "Hover to Configuration and click on it and navigate into Schedule >> Ideal Sche…"
click at [111, 271] on button "Stop" at bounding box center [86, 269] width 88 height 18
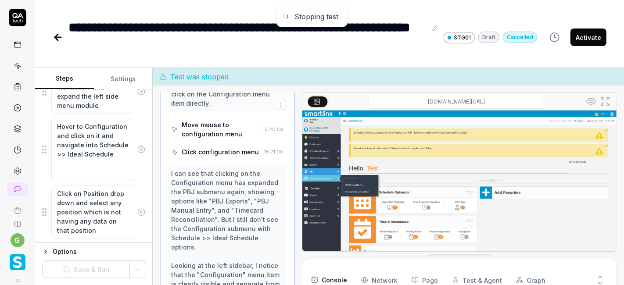
scroll to position [2431, 0]
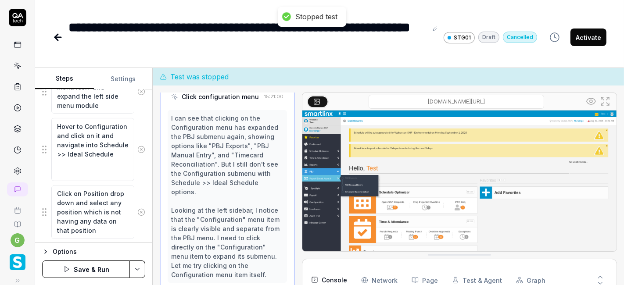
click at [139, 268] on html "**********" at bounding box center [312, 142] width 624 height 285
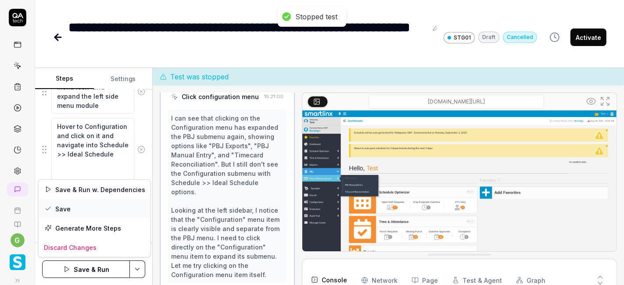
click at [79, 203] on div "Save" at bounding box center [95, 208] width 112 height 19
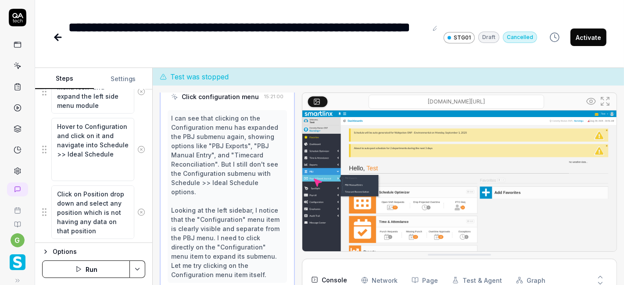
click at [90, 270] on button "Run" at bounding box center [86, 269] width 88 height 18
type textarea "*"
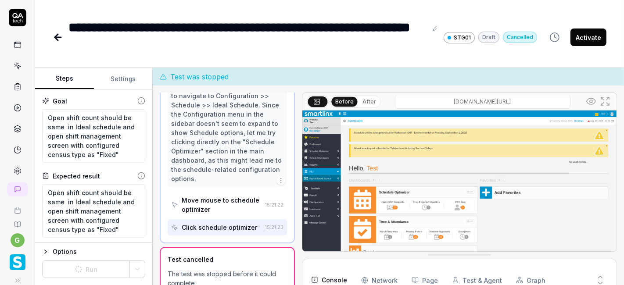
scroll to position [110, 0]
type textarea "*"
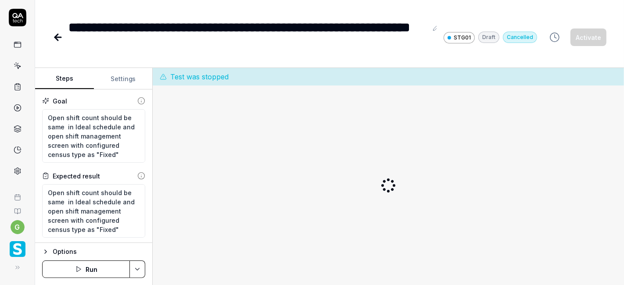
click at [86, 266] on button "Run" at bounding box center [86, 269] width 88 height 18
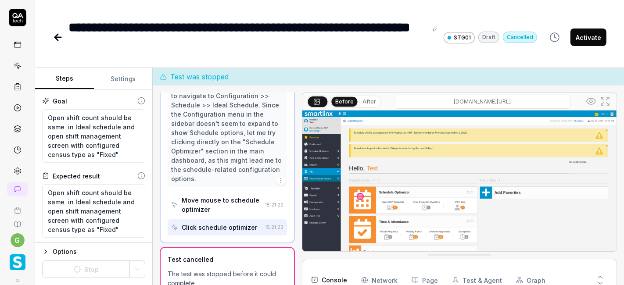
scroll to position [110, 0]
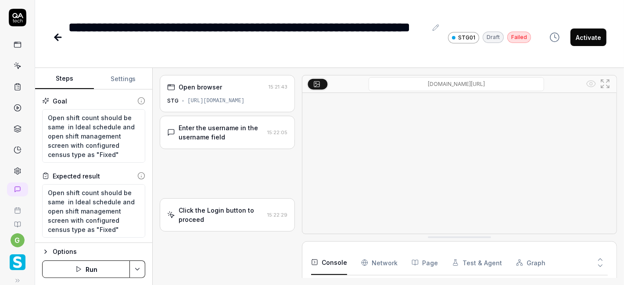
type textarea "*"
